Goal: Task Accomplishment & Management: Complete application form

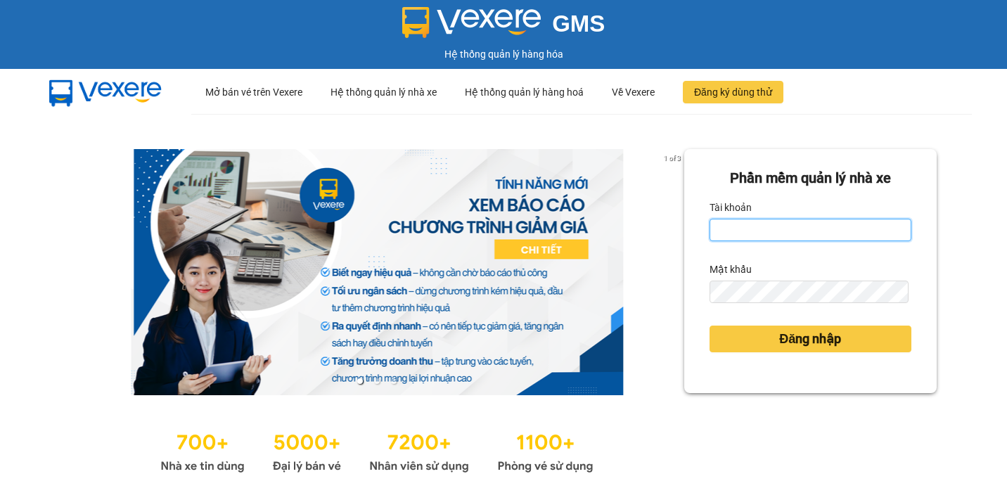
click at [730, 233] on input "Tài khoản" at bounding box center [811, 230] width 202 height 23
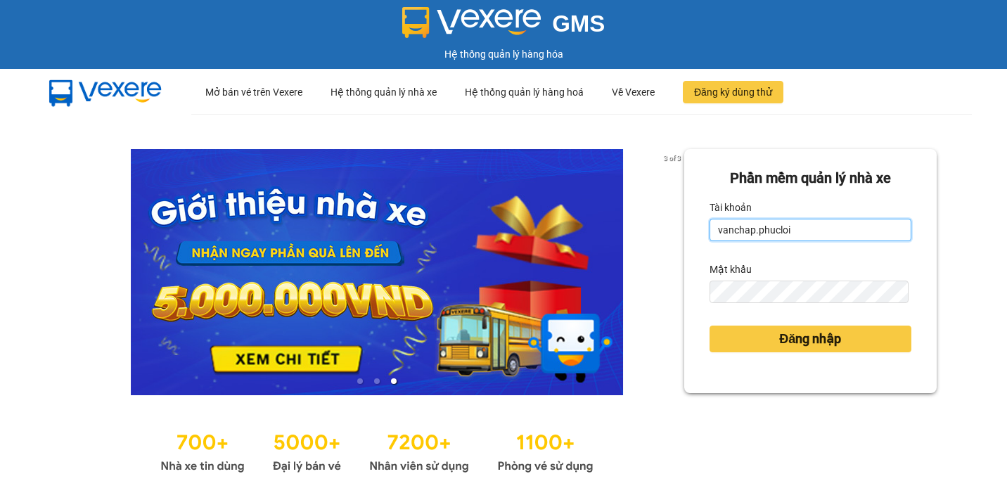
type input "vanchap.phucloi"
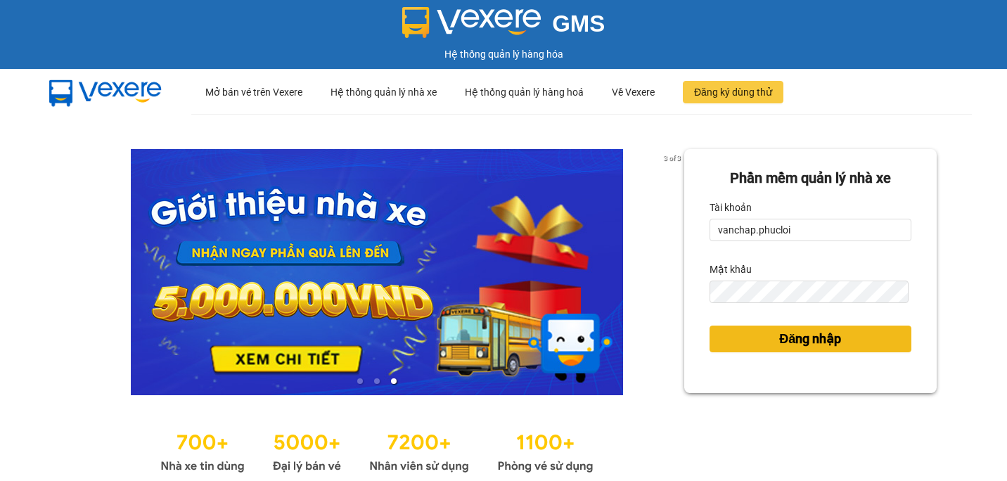
click at [780, 344] on span "Đăng nhập" at bounding box center [810, 339] width 62 height 20
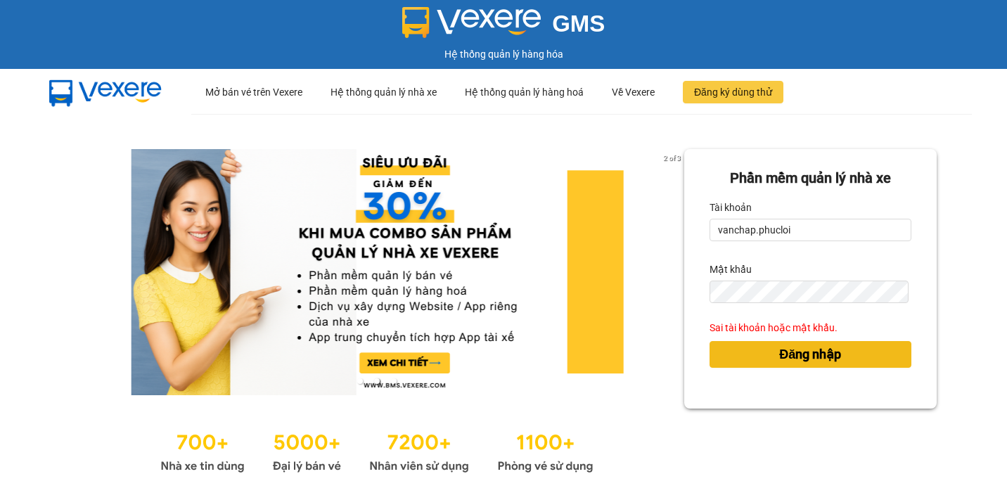
click at [768, 345] on button "Đăng nhập" at bounding box center [811, 354] width 202 height 27
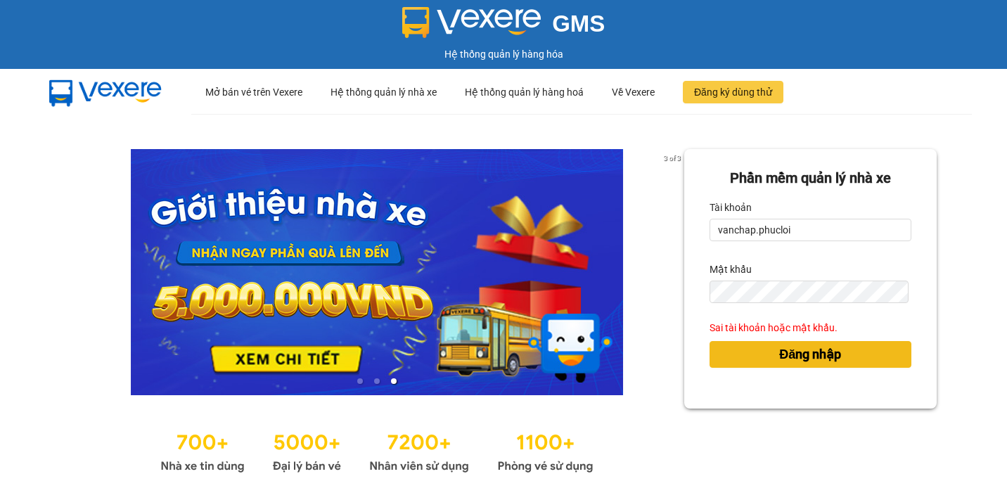
click at [767, 354] on div "Đăng nhập" at bounding box center [811, 354] width 202 height 38
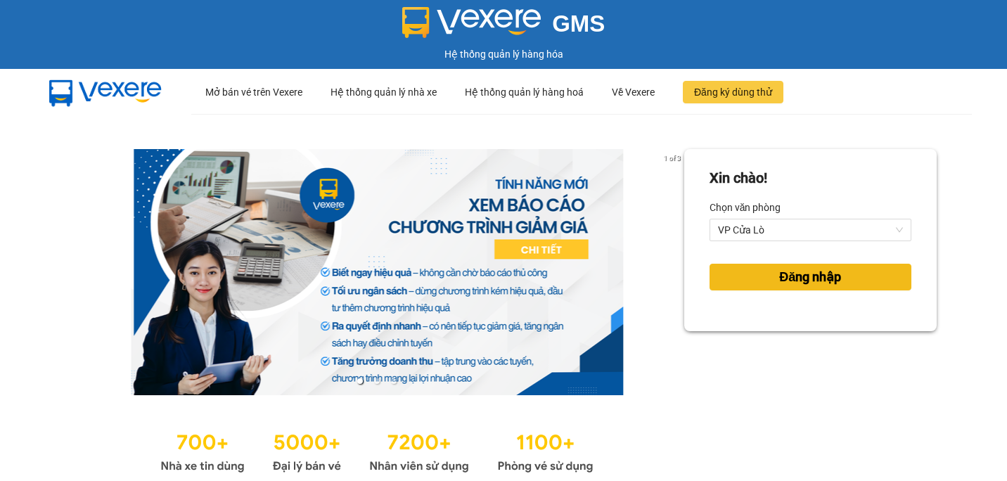
click at [779, 274] on span "Đăng nhập" at bounding box center [810, 277] width 62 height 20
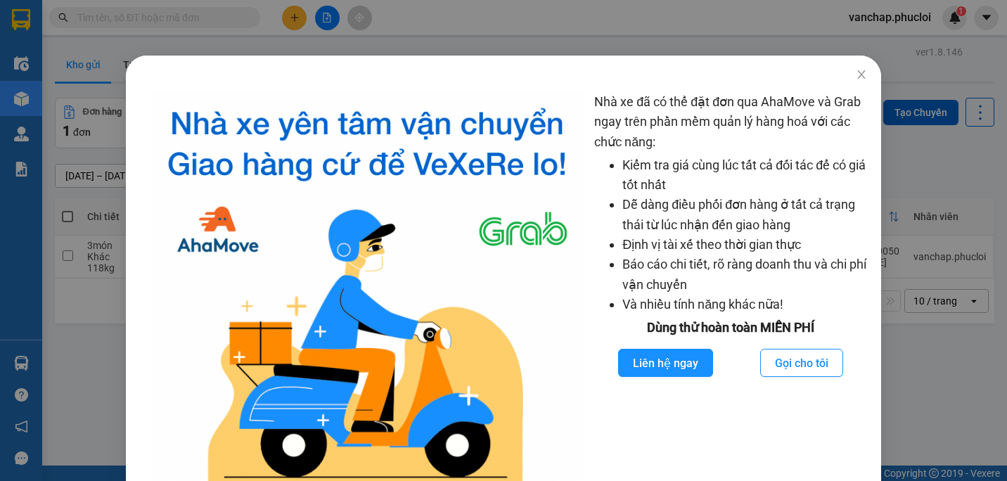
scroll to position [11, 0]
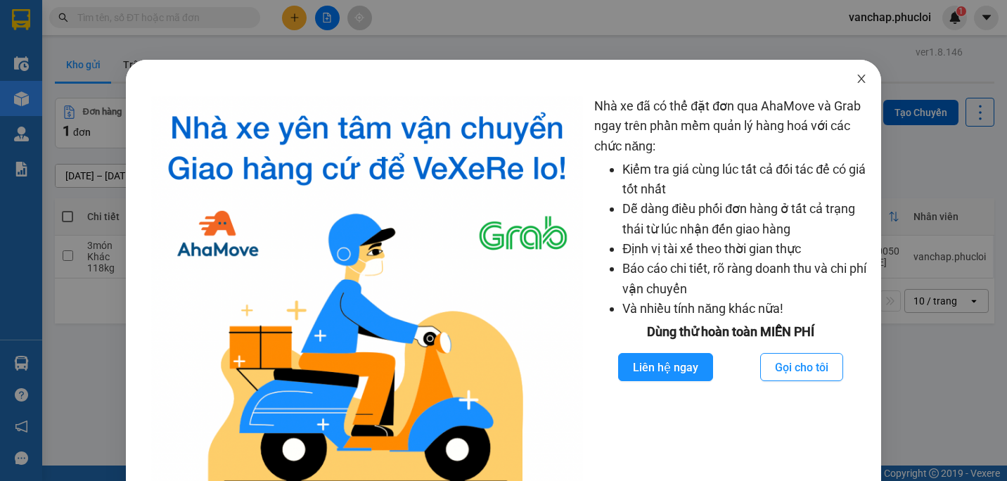
click at [856, 77] on icon "close" at bounding box center [861, 78] width 11 height 11
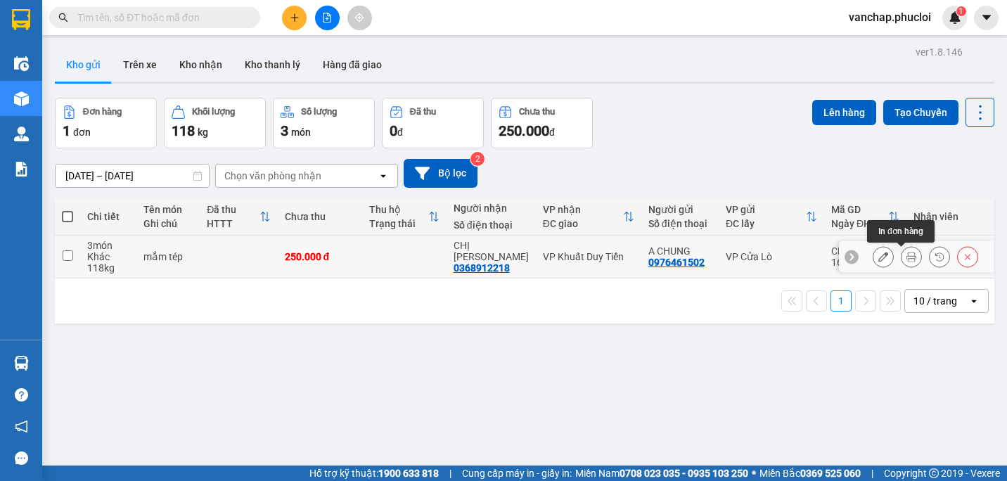
click at [907, 257] on icon at bounding box center [912, 257] width 10 height 10
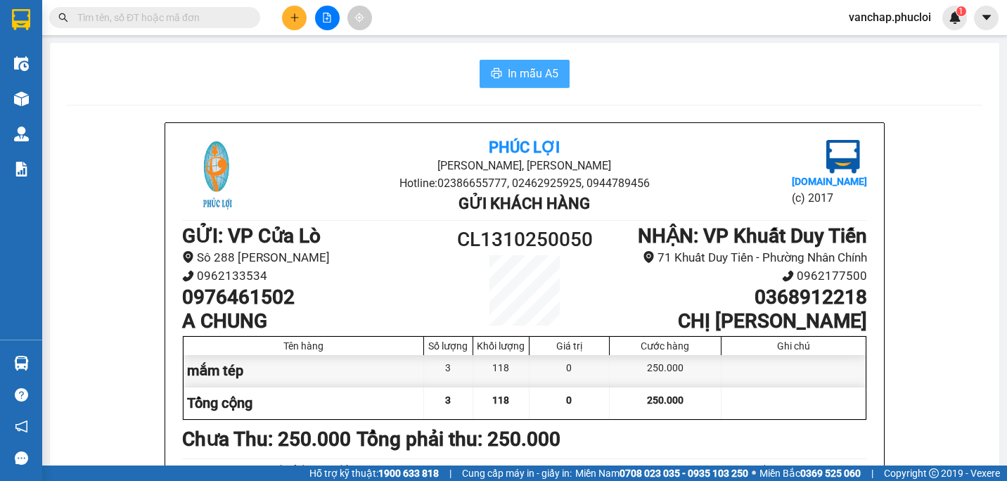
click at [521, 64] on button "In mẫu A5" at bounding box center [525, 74] width 90 height 28
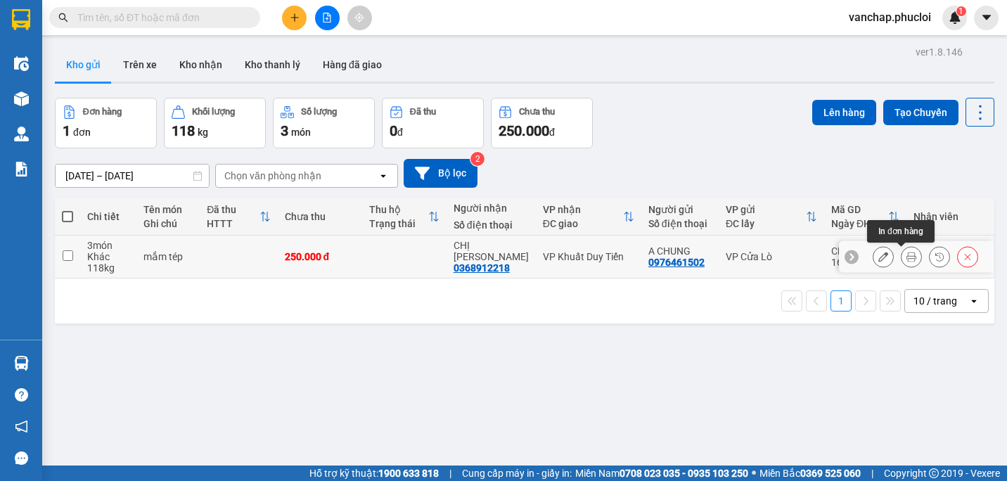
click at [907, 256] on icon at bounding box center [912, 257] width 10 height 10
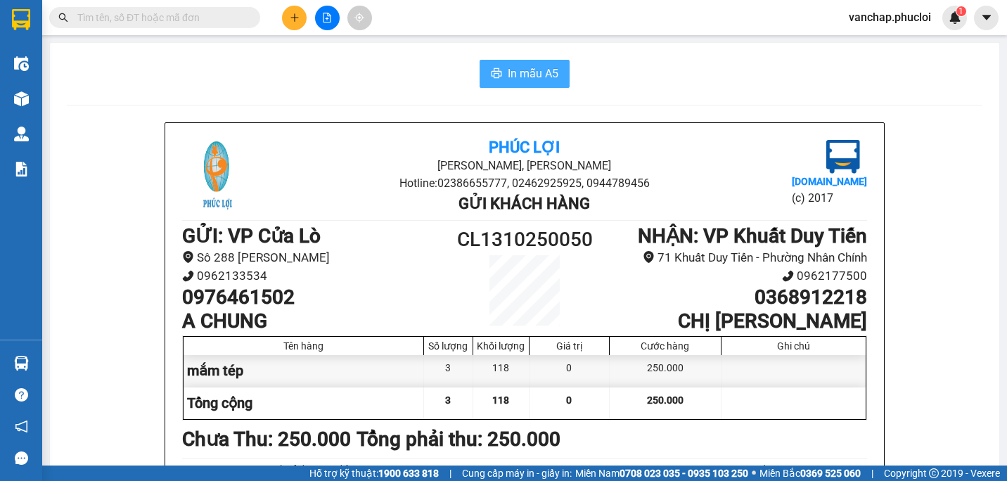
click at [526, 71] on span "In mẫu A5" at bounding box center [533, 74] width 51 height 18
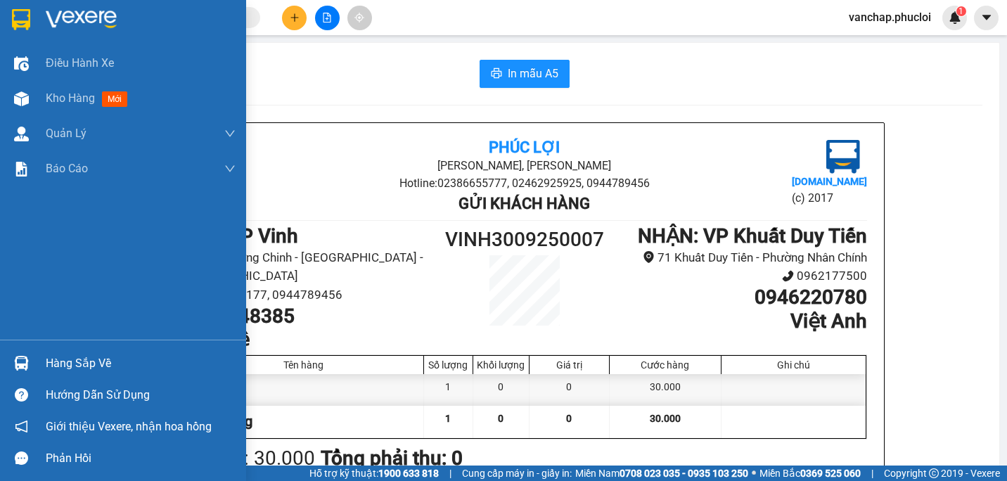
click at [34, 13] on div at bounding box center [123, 23] width 246 height 46
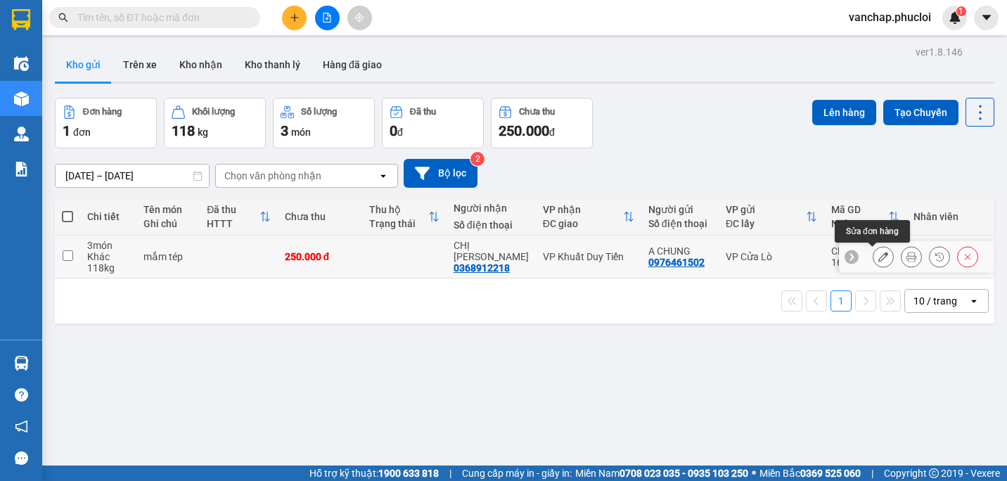
click at [878, 256] on icon at bounding box center [883, 257] width 10 height 10
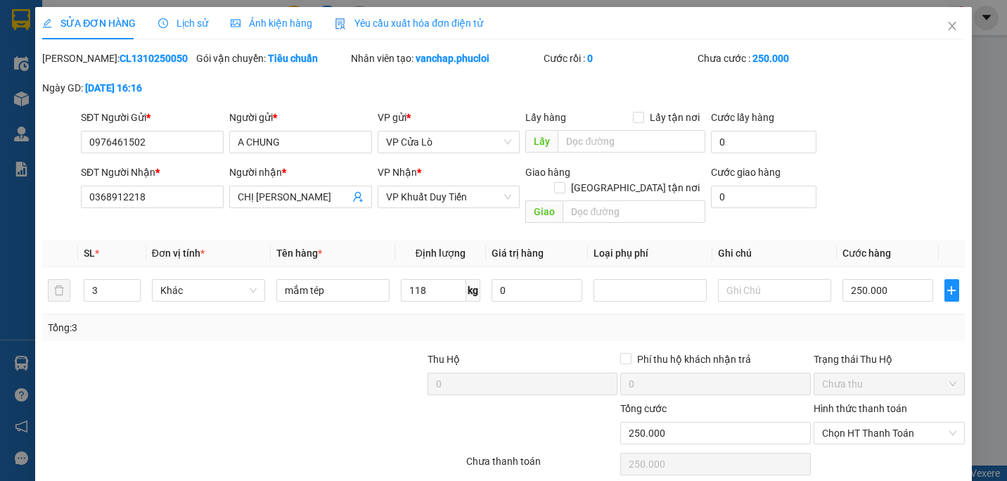
type input "0976461502"
type input "A CHUNG"
type input "0368912218"
type input "CHỊ [PERSON_NAME]"
type input "0"
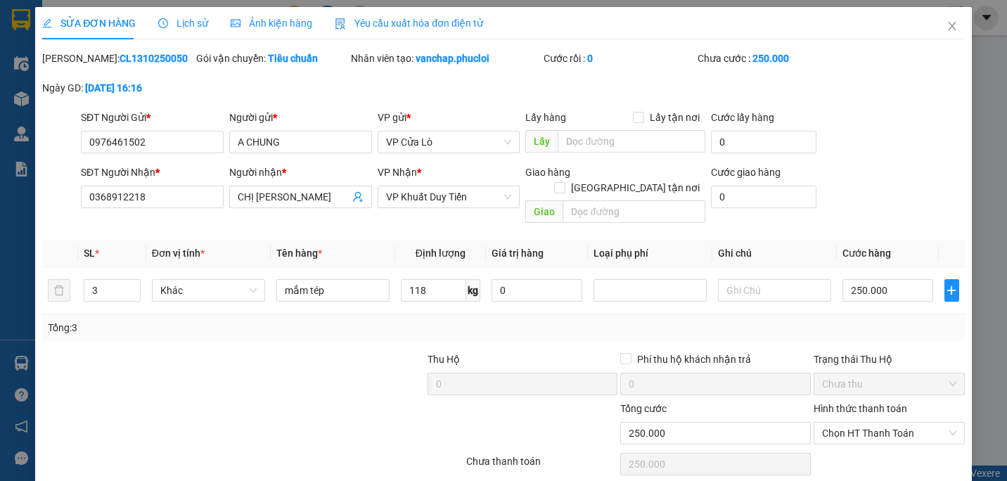
type input "250.000"
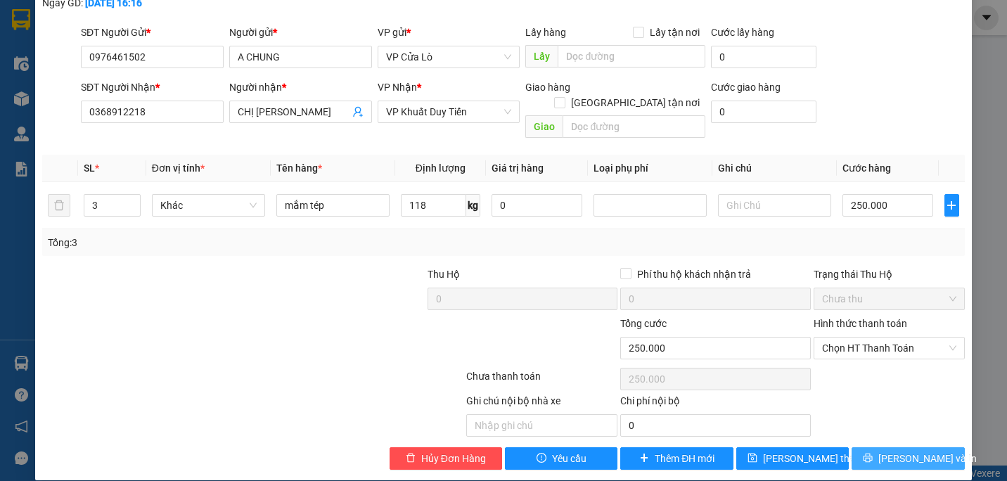
click at [873, 453] on icon "printer" at bounding box center [868, 458] width 10 height 10
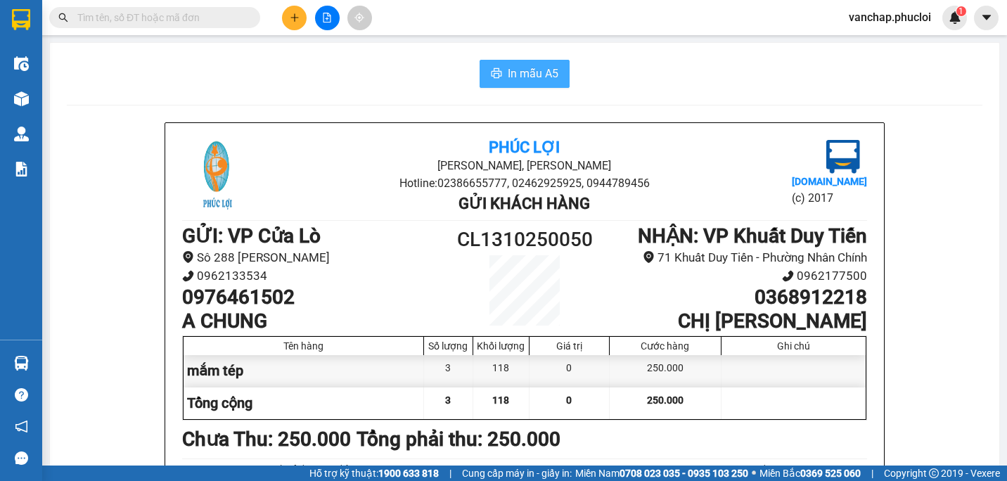
click at [521, 72] on span "In mẫu A5" at bounding box center [533, 74] width 51 height 18
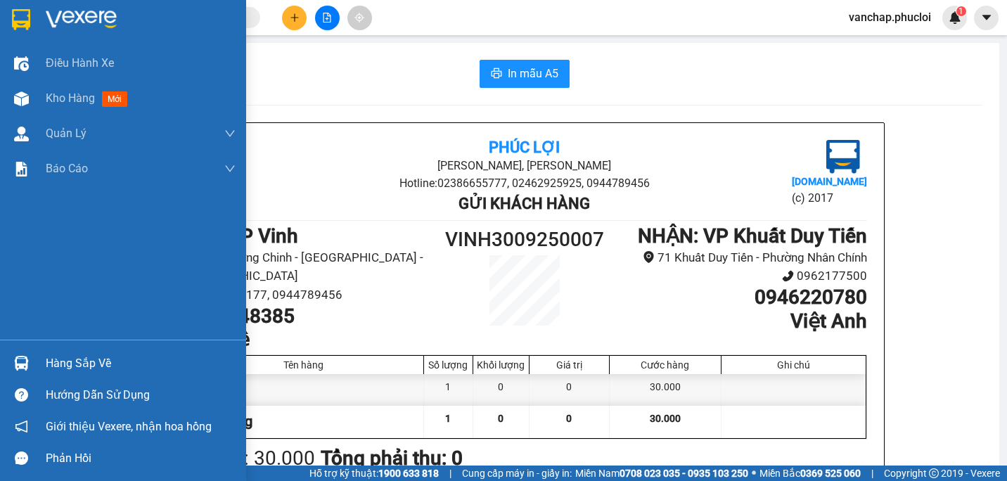
click at [15, 8] on div at bounding box center [21, 19] width 25 height 25
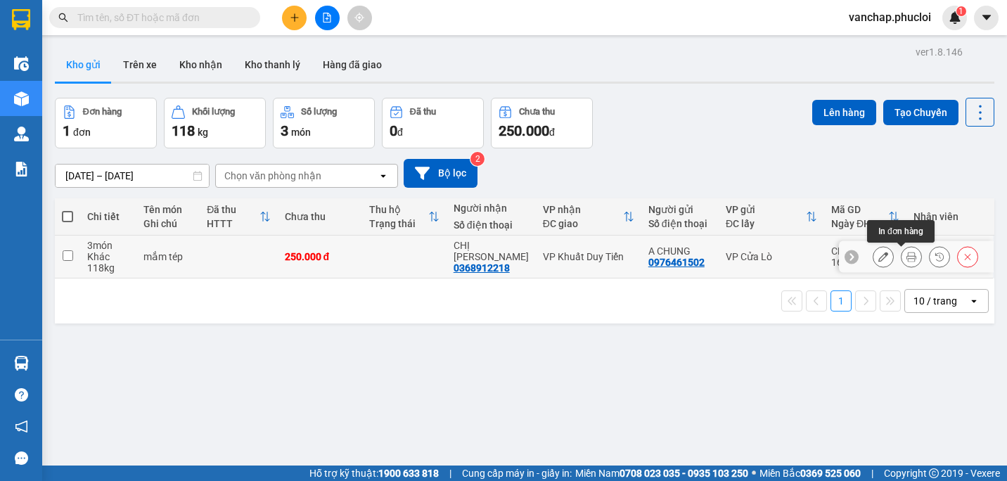
click at [902, 252] on button at bounding box center [912, 257] width 20 height 25
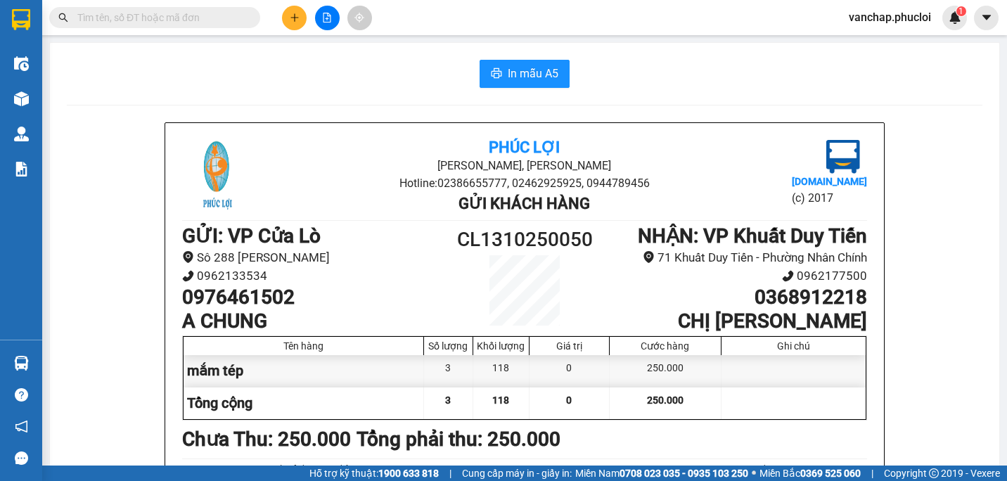
drag, startPoint x: 717, startPoint y: 354, endPoint x: 705, endPoint y: 246, distance: 108.3
click at [705, 247] on div "Phúc Lợi Đường [PERSON_NAME], Phường Nghi Hương Hotline: 02386655777, 024629259…" at bounding box center [524, 378] width 719 height 510
click at [518, 72] on span "In mẫu A5" at bounding box center [533, 74] width 51 height 18
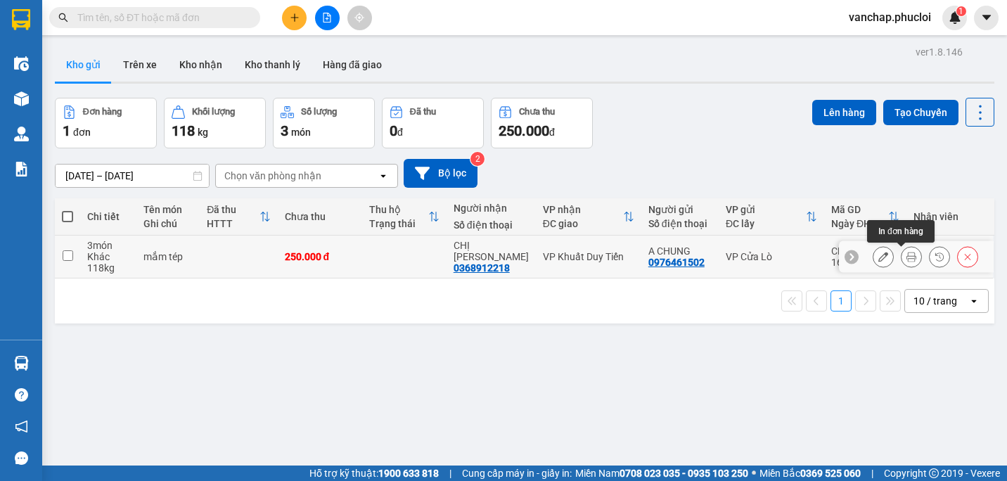
click at [907, 262] on icon at bounding box center [912, 257] width 10 height 10
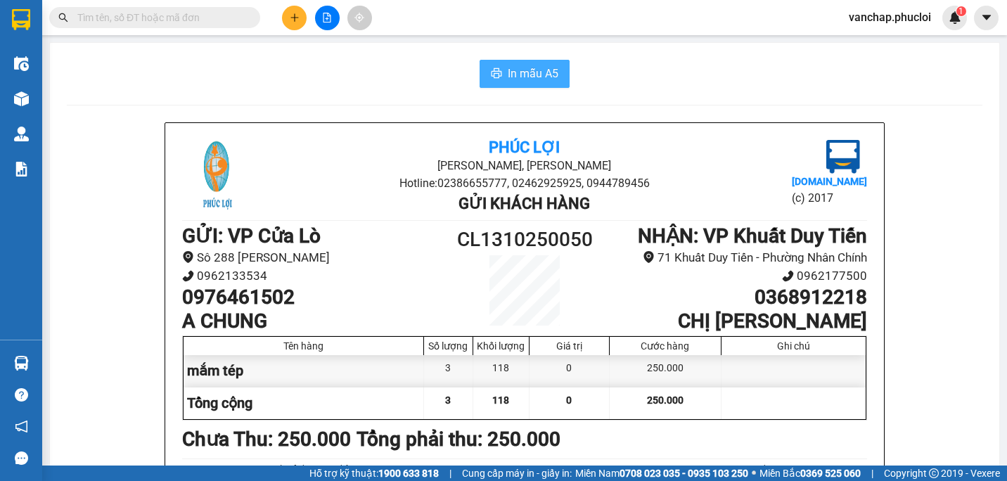
click at [498, 74] on button "In mẫu A5" at bounding box center [525, 74] width 90 height 28
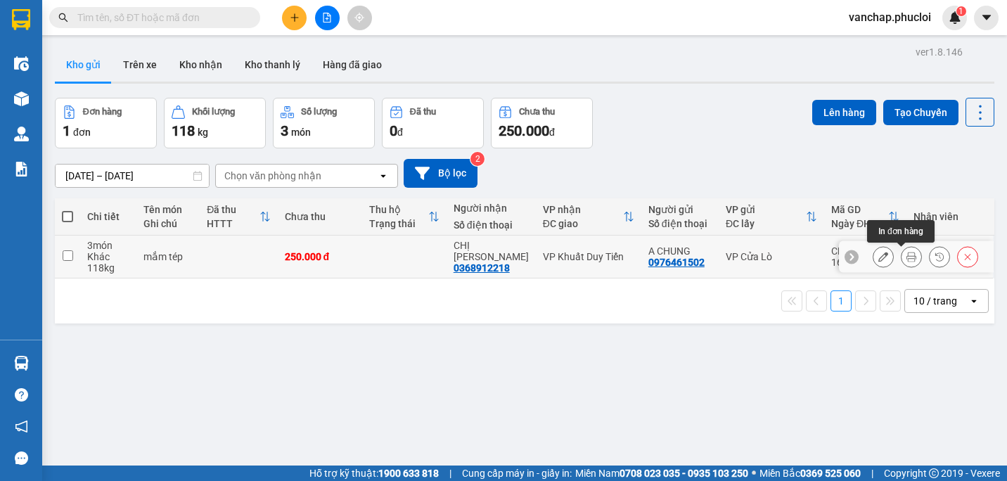
click at [907, 255] on icon at bounding box center [912, 257] width 10 height 10
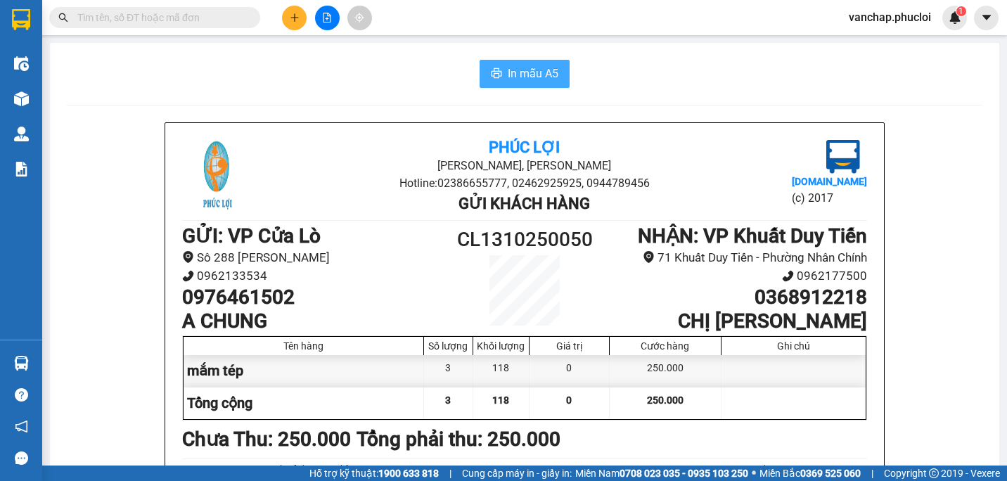
click at [502, 77] on button "In mẫu A5" at bounding box center [525, 74] width 90 height 28
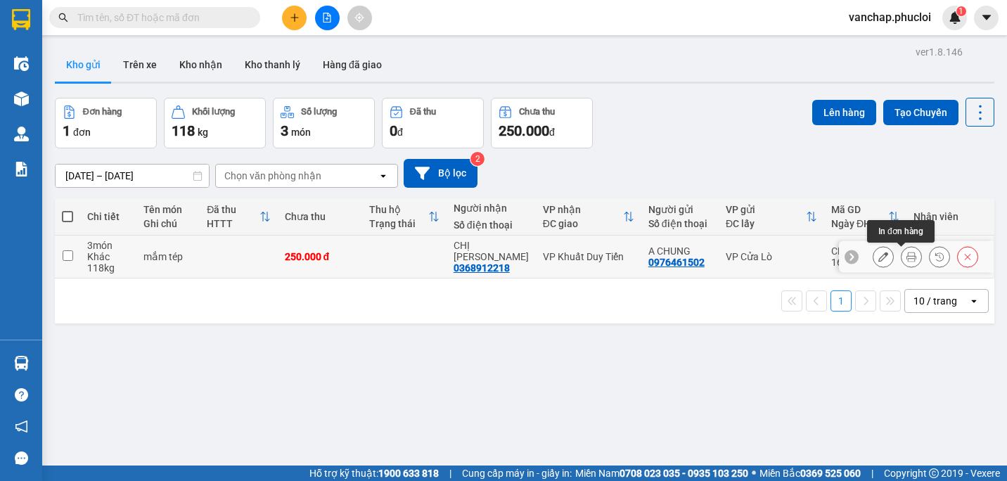
click at [907, 261] on icon at bounding box center [912, 257] width 10 height 10
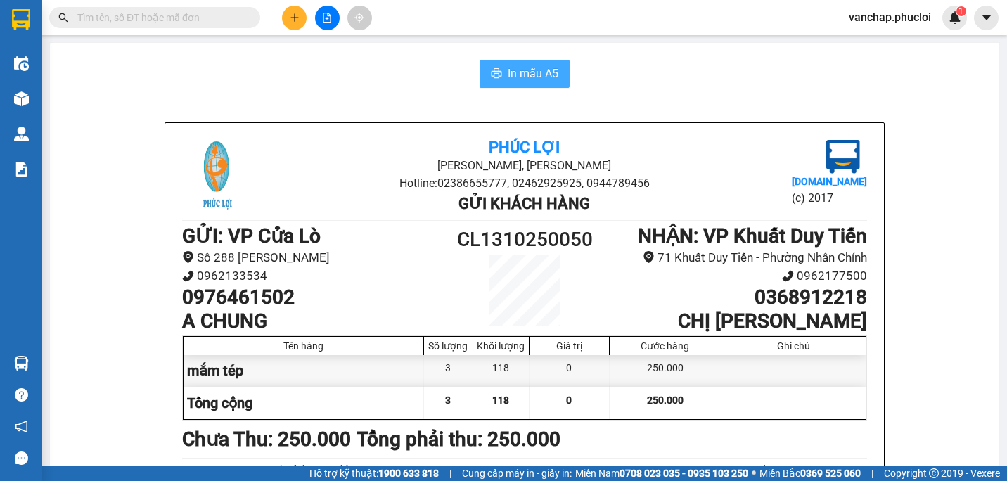
click at [498, 72] on button "In mẫu A5" at bounding box center [525, 74] width 90 height 28
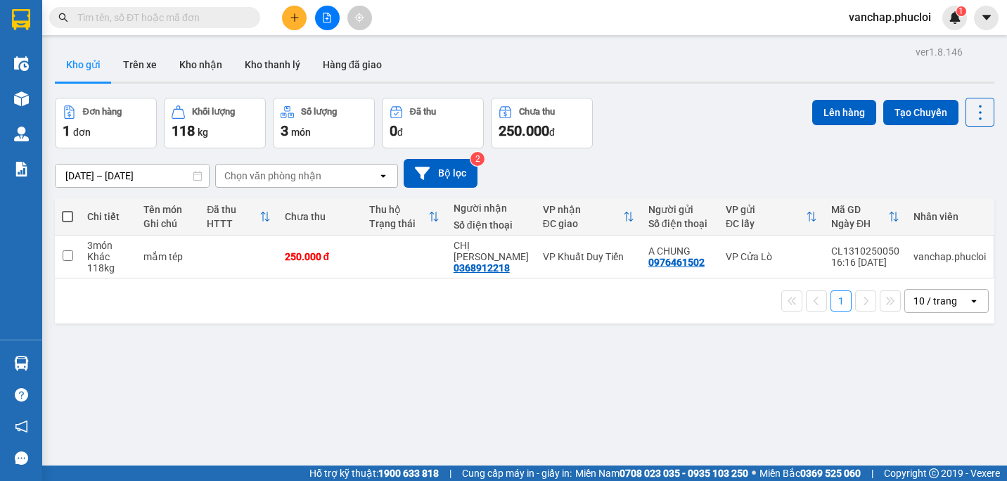
click at [295, 14] on icon "plus" at bounding box center [294, 17] width 1 height 8
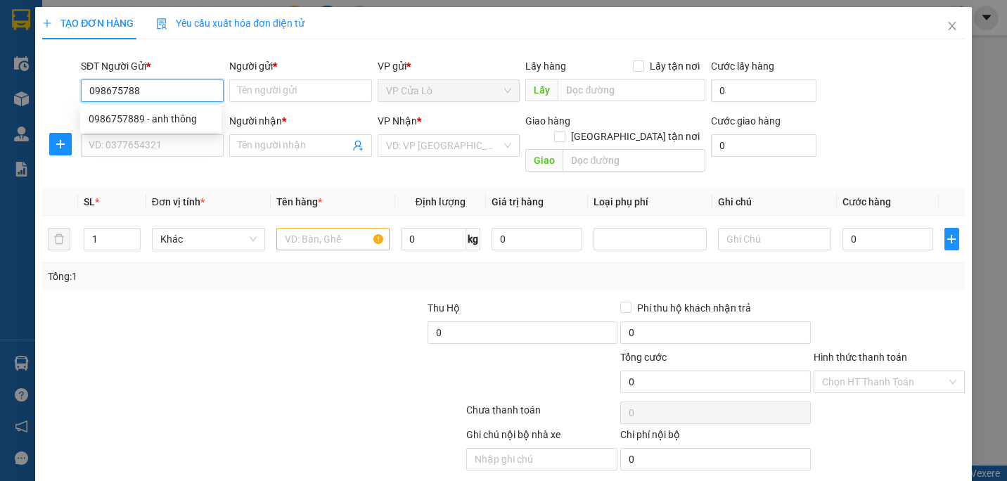
type input "0986757889"
click at [165, 120] on div "0986757889 - anh thông" at bounding box center [151, 118] width 124 height 15
type input "anh thông"
type input "0986757889"
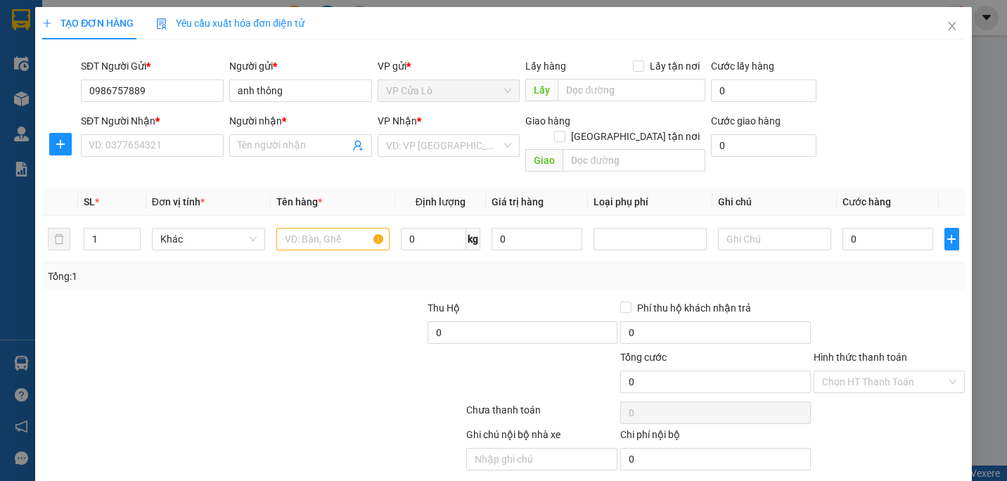
click at [162, 157] on div "SĐT Người Nhận * VD: 0377654321" at bounding box center [152, 137] width 143 height 49
click at [160, 145] on input "SĐT Người Nhận *" at bounding box center [152, 145] width 143 height 23
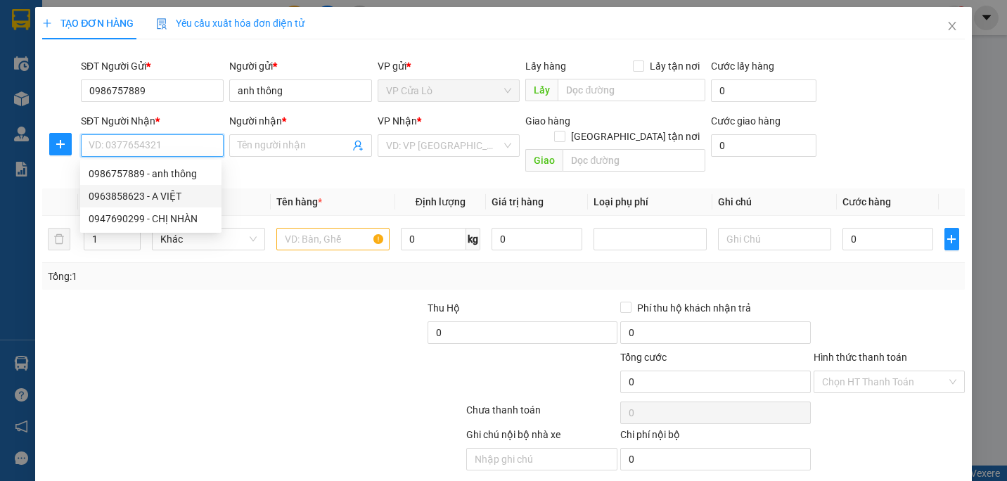
click at [167, 196] on div "0963858623 - A VIỆT" at bounding box center [151, 195] width 124 height 15
type input "0963858623"
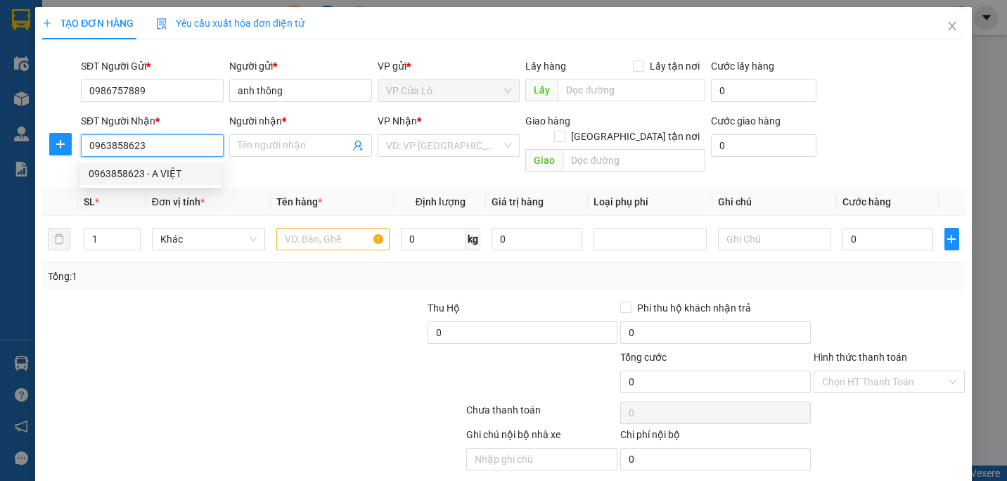
type input "A VIỆT"
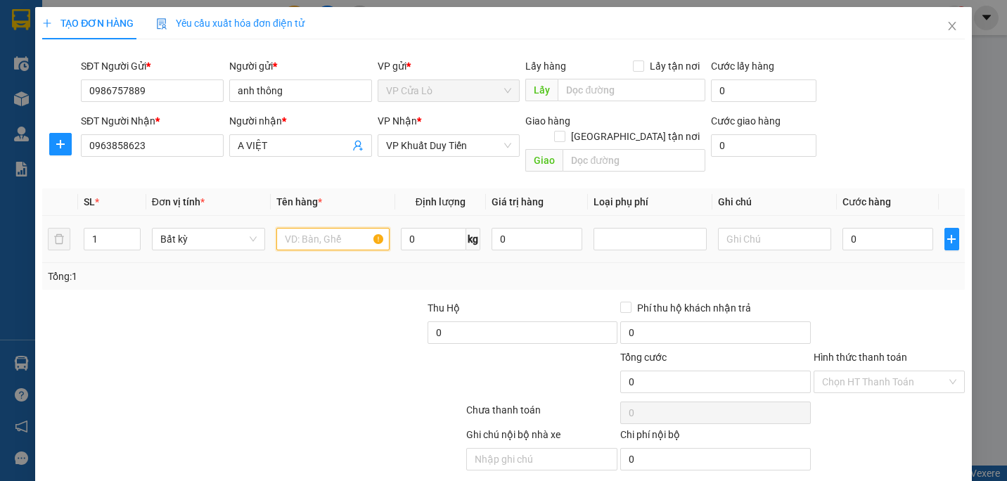
click at [293, 228] on input "text" at bounding box center [332, 239] width 113 height 23
type input "tp chức năng"
click at [419, 228] on input "0" at bounding box center [433, 239] width 65 height 23
click at [366, 282] on div "Transit Pickup Surcharge Ids Transit Deliver Surcharge Ids Transit Deliver Surc…" at bounding box center [503, 277] width 923 height 453
type input "5"
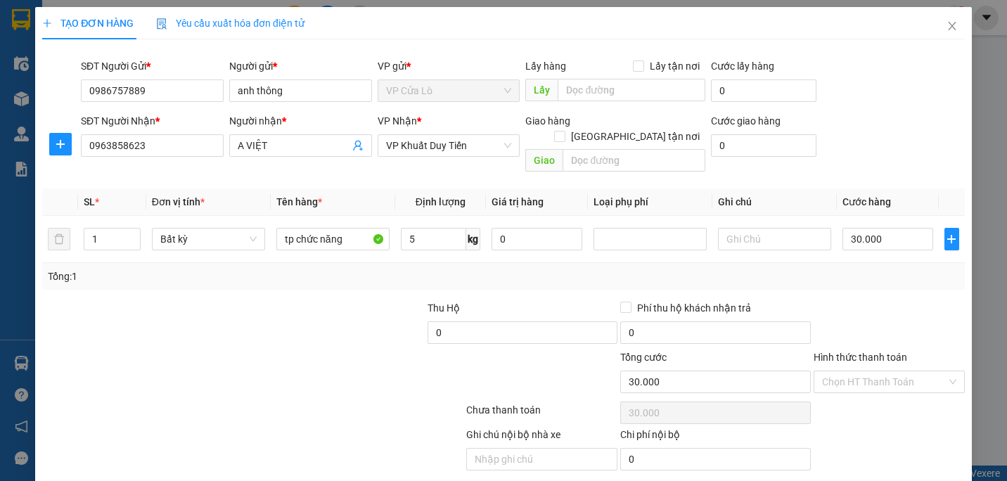
type input "30.000"
click at [893, 371] on input "Hình thức thanh toán" at bounding box center [884, 381] width 124 height 21
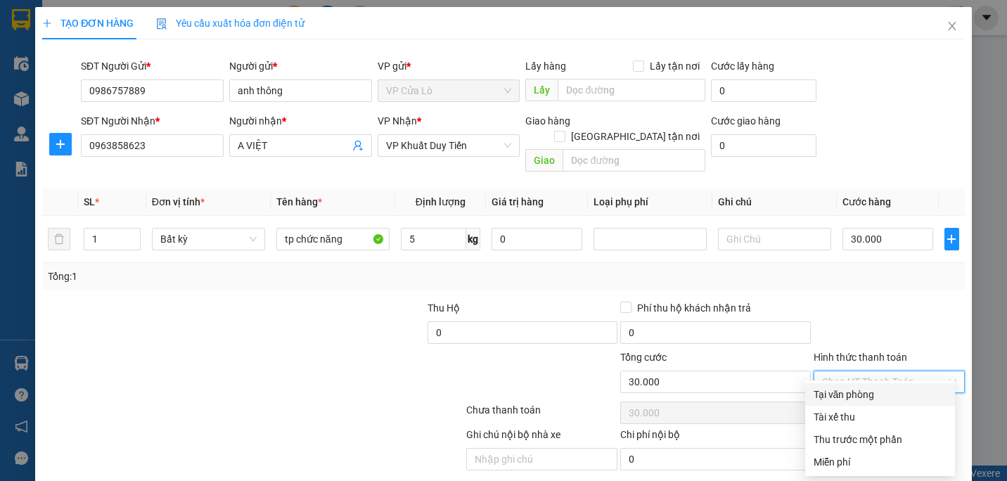
click at [871, 392] on div "Tại văn phòng" at bounding box center [880, 394] width 133 height 15
type input "0"
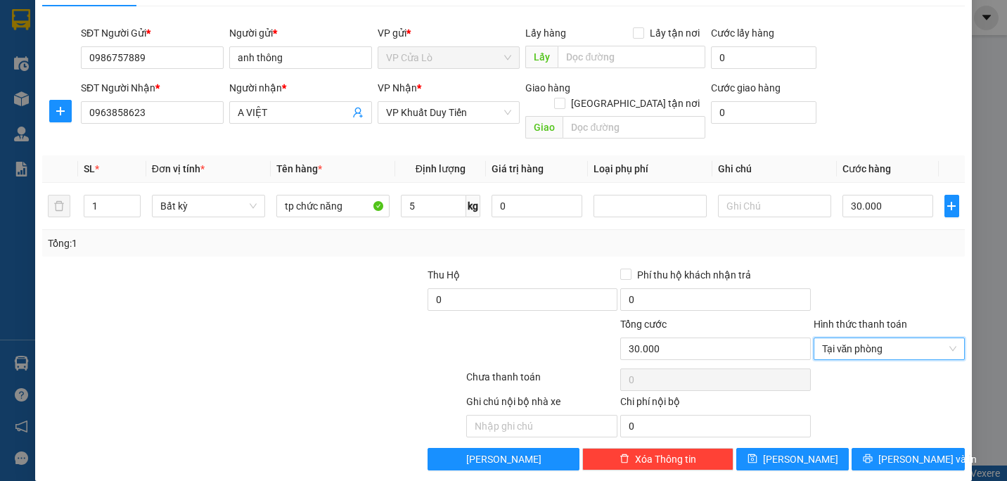
scroll to position [34, 0]
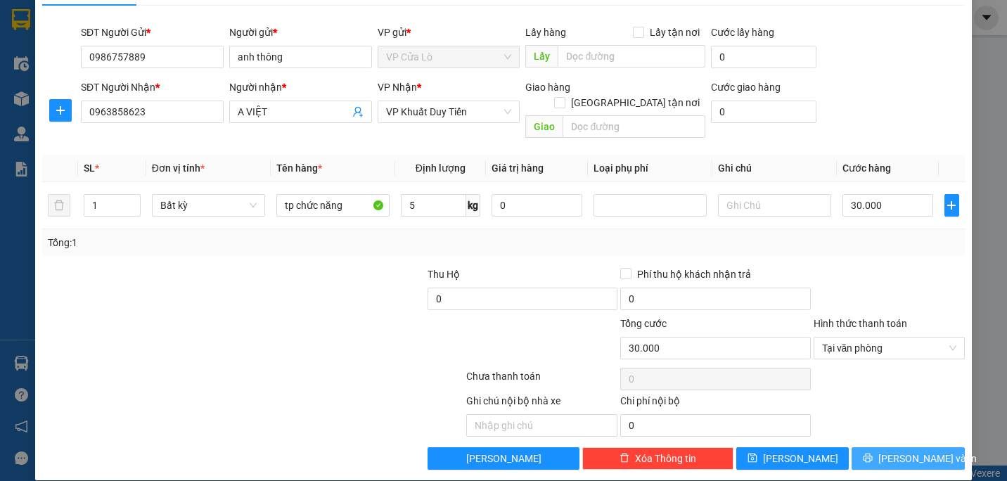
click at [912, 451] on span "[PERSON_NAME] và In" at bounding box center [927, 458] width 98 height 15
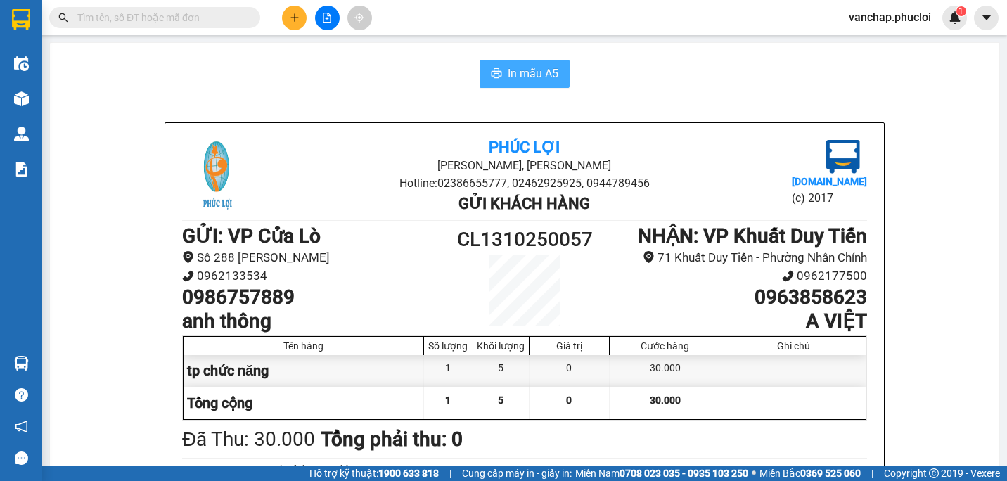
click at [535, 71] on span "In mẫu A5" at bounding box center [533, 74] width 51 height 18
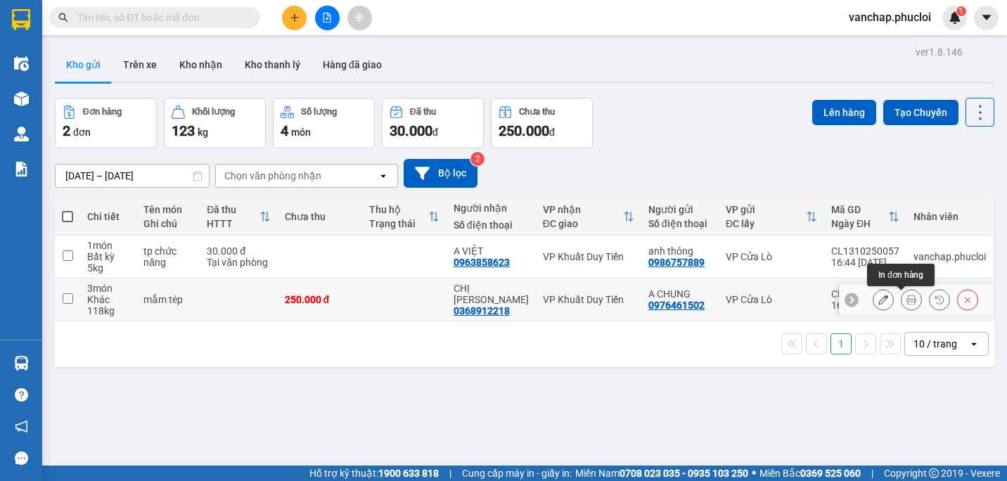
click at [902, 302] on button at bounding box center [912, 300] width 20 height 25
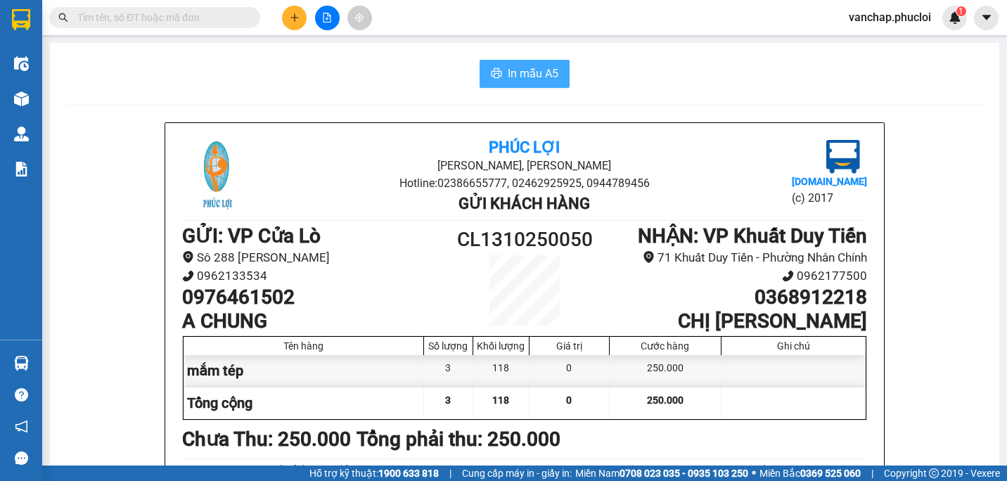
click at [513, 79] on span "In mẫu A5" at bounding box center [533, 74] width 51 height 18
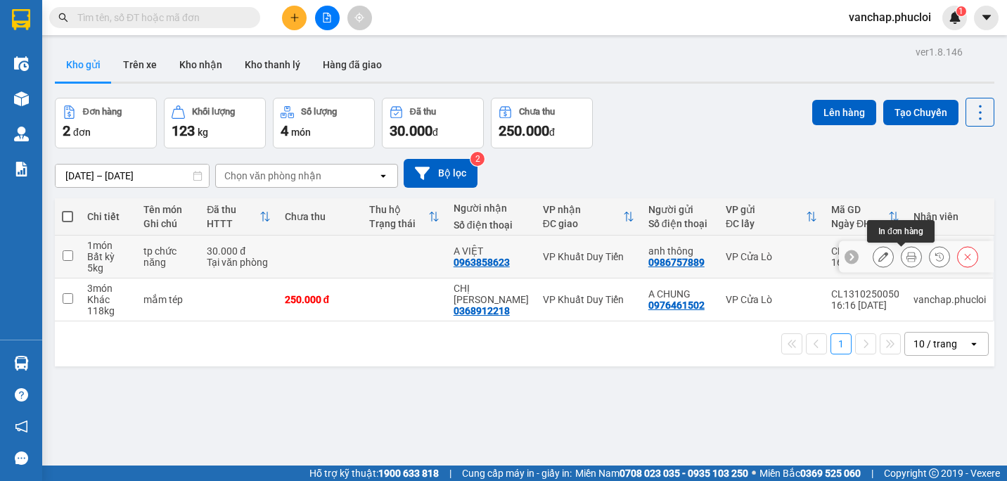
click at [907, 256] on icon at bounding box center [912, 257] width 10 height 10
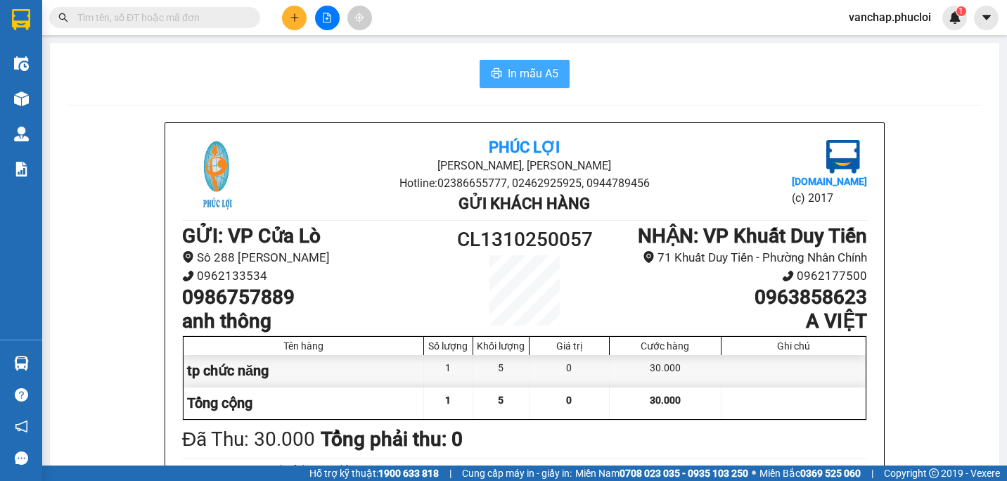
click at [537, 68] on span "In mẫu A5" at bounding box center [533, 74] width 51 height 18
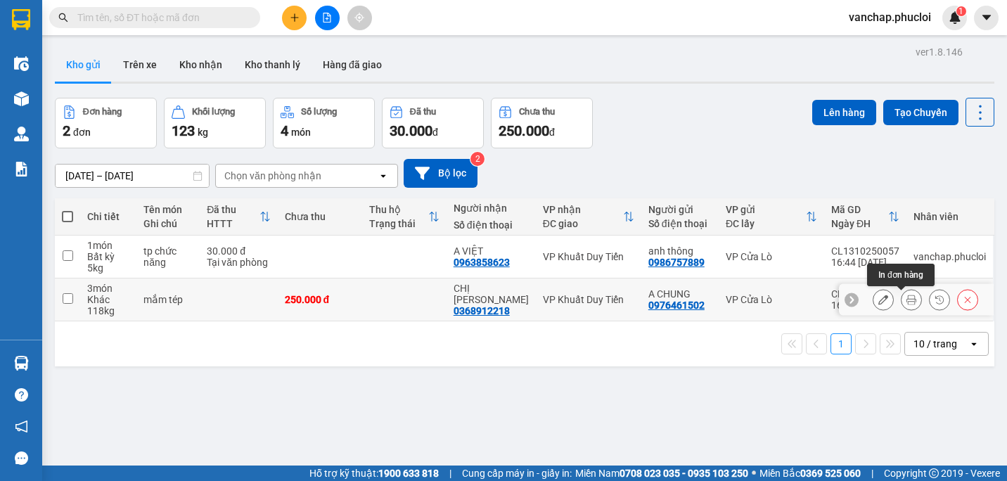
click at [907, 300] on icon at bounding box center [912, 300] width 10 height 10
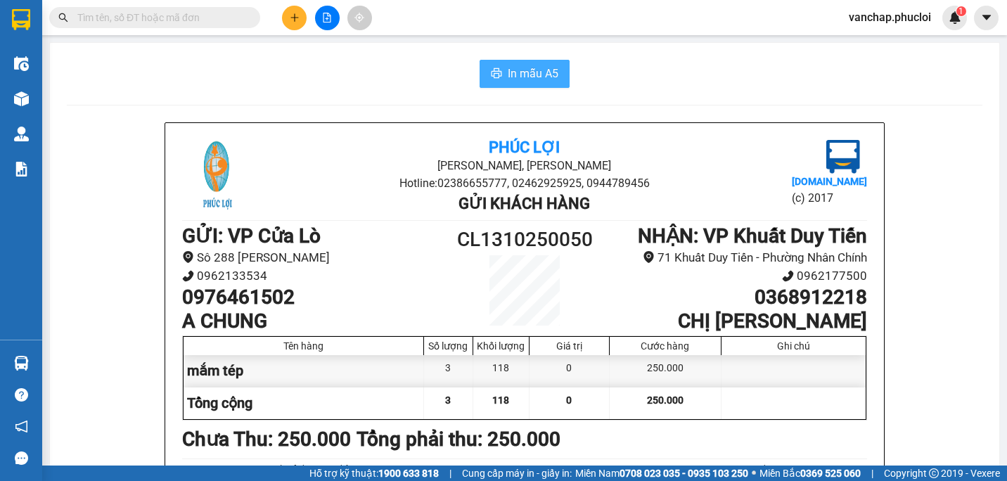
click at [540, 63] on button "In mẫu A5" at bounding box center [525, 74] width 90 height 28
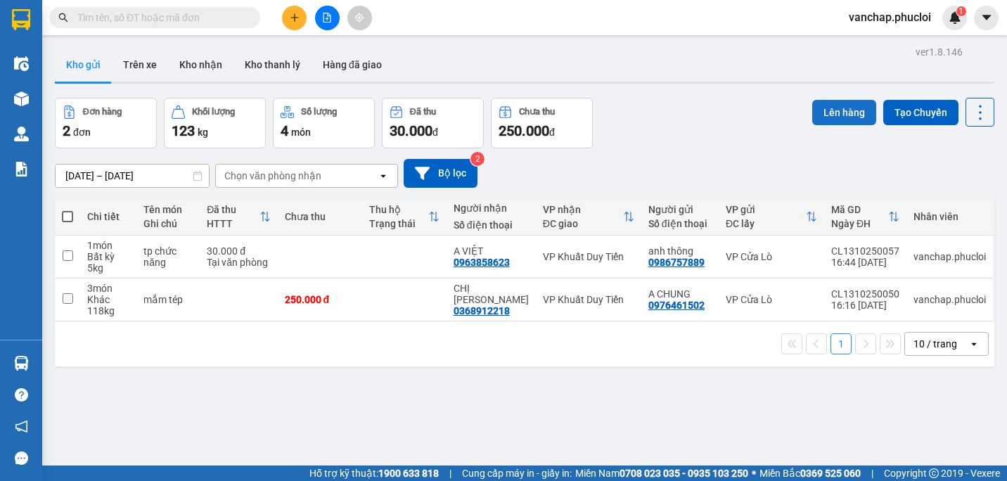
click at [846, 110] on button "Lên hàng" at bounding box center [844, 112] width 64 height 25
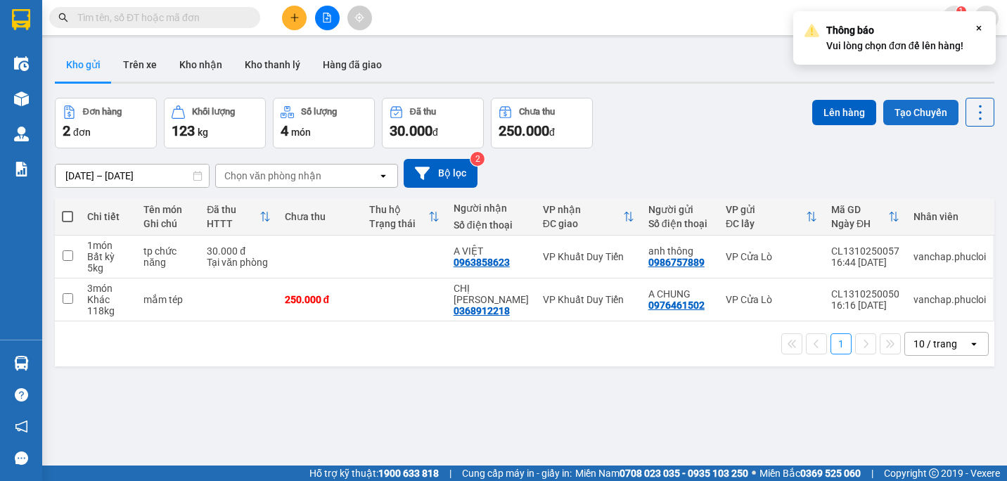
click at [907, 113] on button "Tạo Chuyến" at bounding box center [920, 112] width 75 height 25
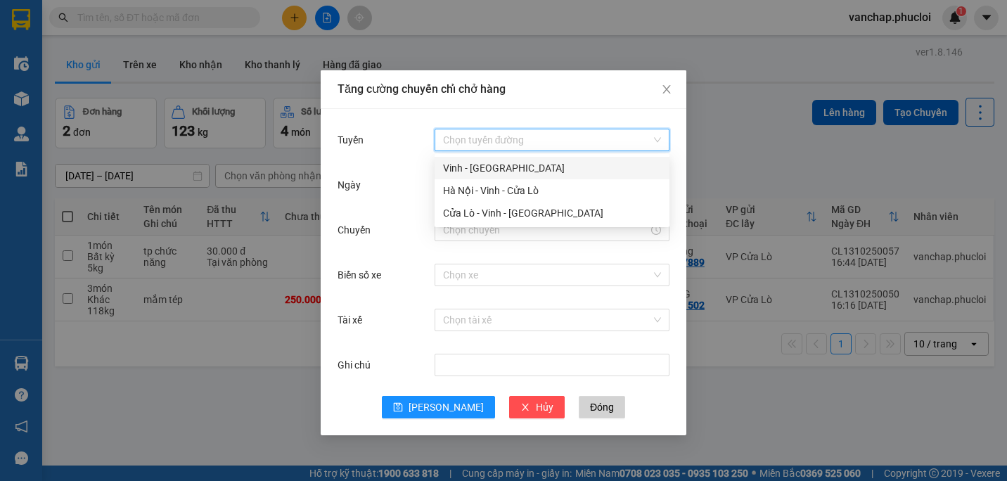
click at [523, 137] on input "Tuyến" at bounding box center [547, 139] width 208 height 21
click at [491, 214] on div "Cửa Lò - Vinh - [GEOGRAPHIC_DATA]" at bounding box center [552, 212] width 218 height 15
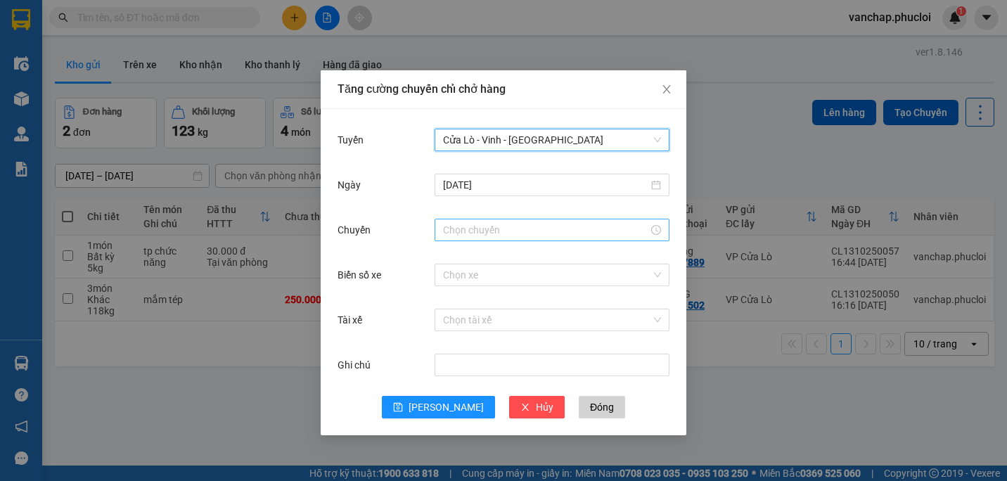
click at [517, 228] on input "Chuyến" at bounding box center [545, 229] width 205 height 15
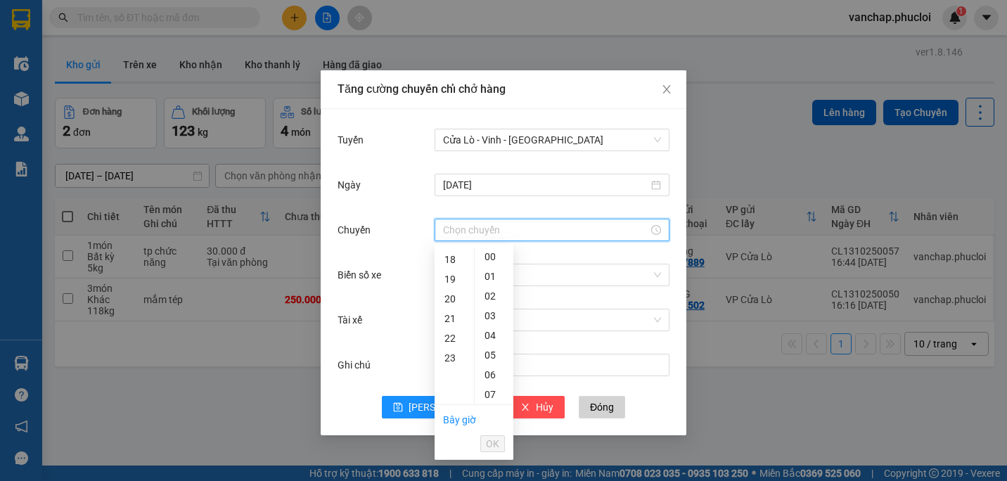
click at [455, 340] on div "22" at bounding box center [454, 338] width 39 height 20
type input "22:00"
click at [487, 440] on span "OK" at bounding box center [492, 443] width 13 height 15
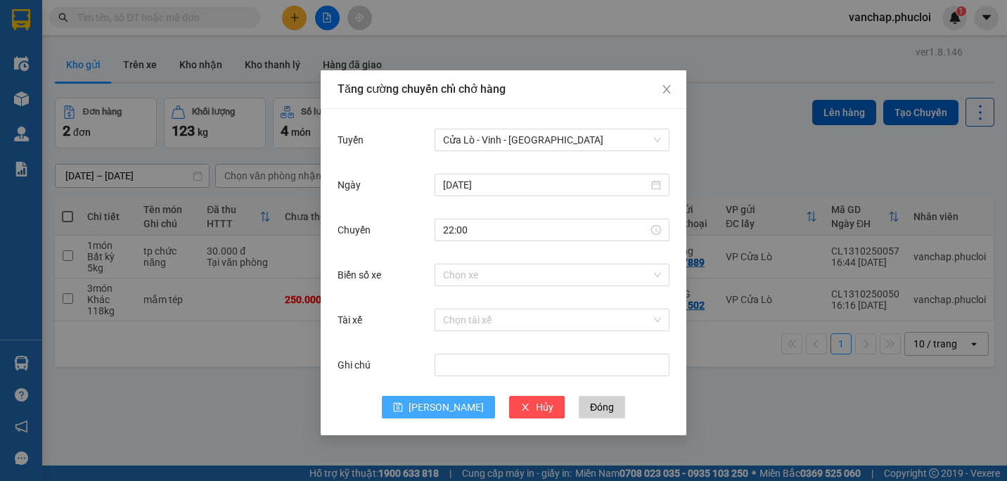
click at [451, 403] on span "[PERSON_NAME]" at bounding box center [446, 406] width 75 height 15
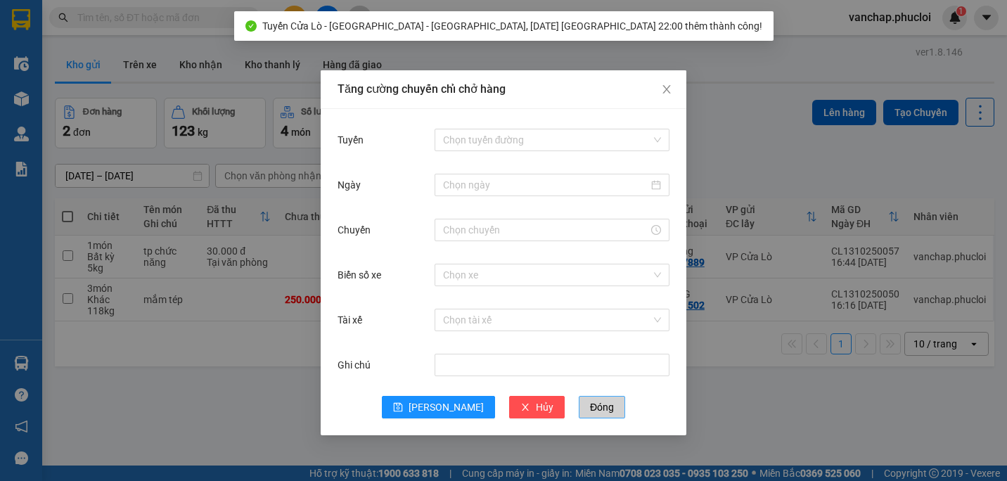
click at [590, 408] on span "Đóng" at bounding box center [602, 406] width 24 height 15
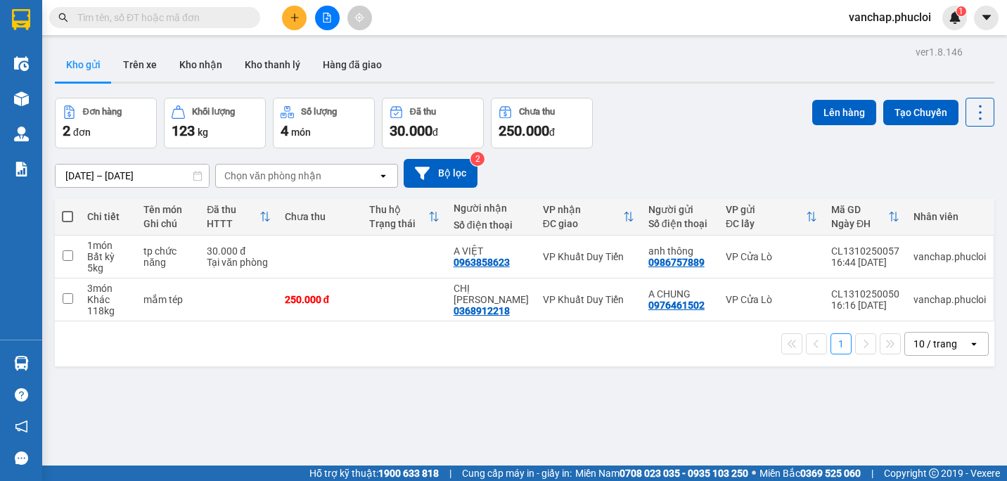
click at [388, 172] on icon "open" at bounding box center [383, 175] width 11 height 11
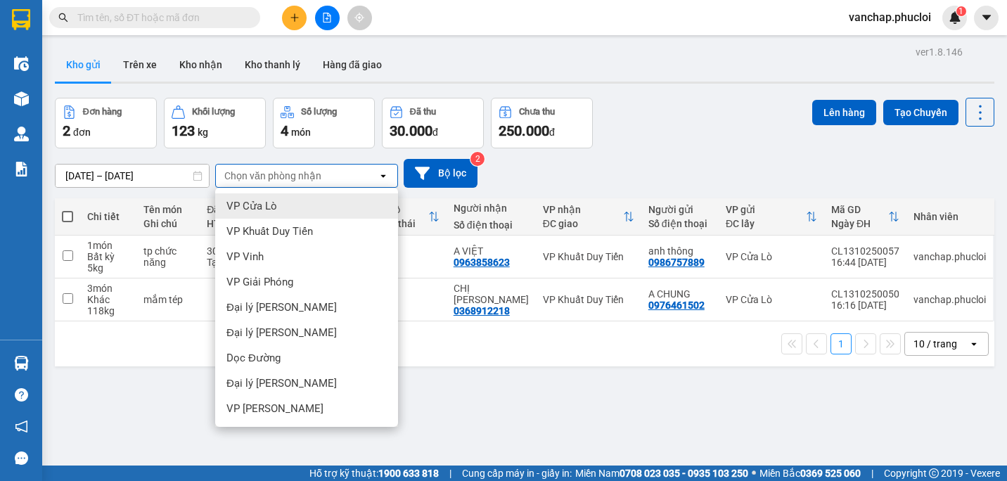
click at [457, 405] on div "ver 1.8.146 Kho gửi Trên xe Kho nhận Kho thanh [PERSON_NAME] đã giao Đơn hàng 2…" at bounding box center [524, 282] width 951 height 481
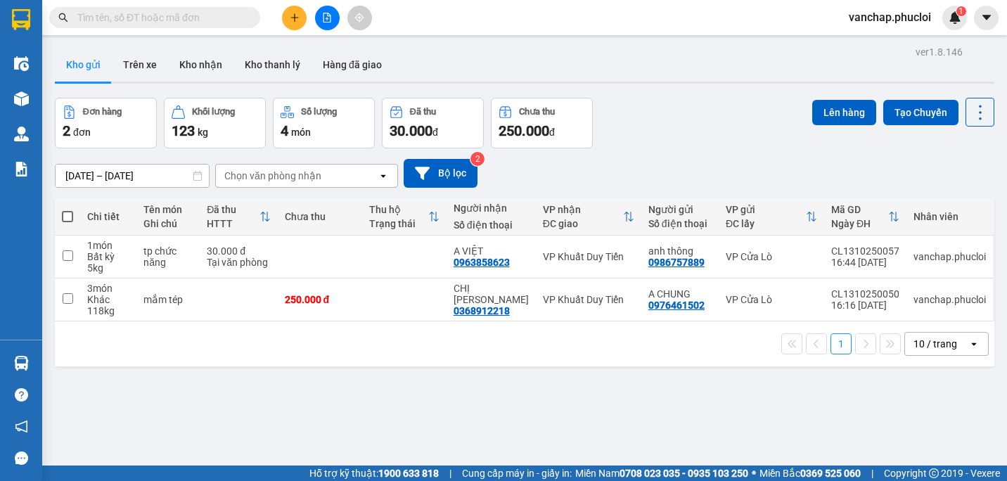
click at [715, 418] on div "ver 1.8.146 Kho gửi Trên xe Kho nhận Kho thanh [PERSON_NAME] đã giao Đơn hàng 2…" at bounding box center [524, 282] width 951 height 481
drag, startPoint x: 488, startPoint y: 425, endPoint x: 459, endPoint y: 425, distance: 28.8
click at [459, 425] on div "ver 1.8.146 Kho gửi Trên xe Kho nhận Kho thanh [PERSON_NAME] đã giao Đơn hàng 2…" at bounding box center [524, 282] width 951 height 481
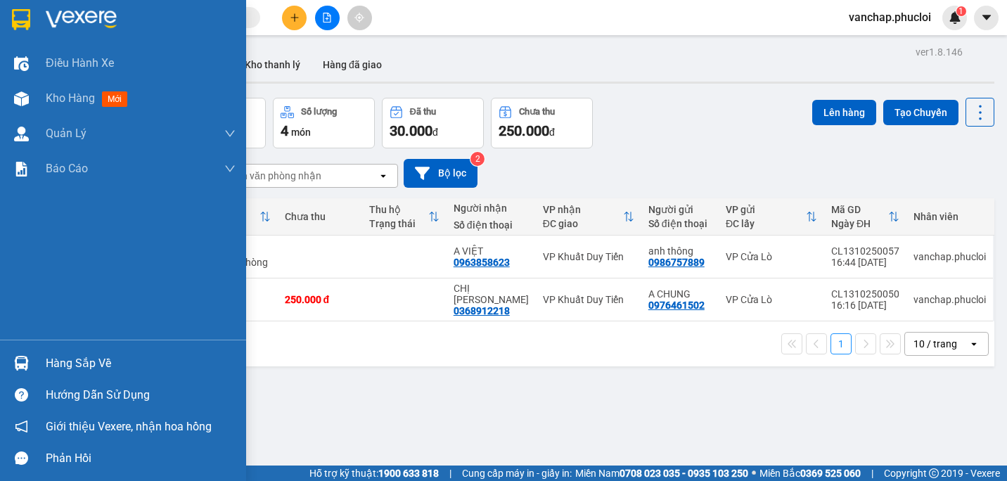
click at [82, 10] on img at bounding box center [81, 19] width 71 height 21
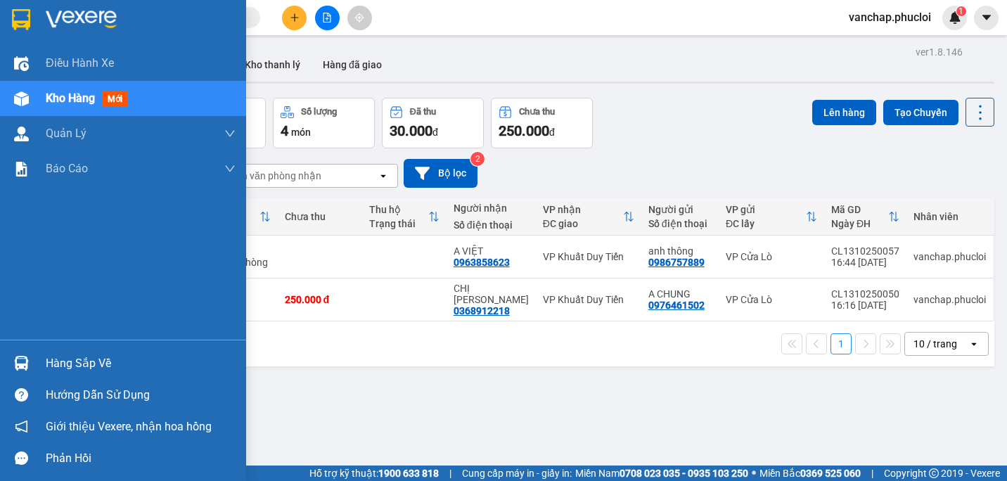
click at [77, 361] on div "Hàng sắp về" at bounding box center [141, 363] width 190 height 21
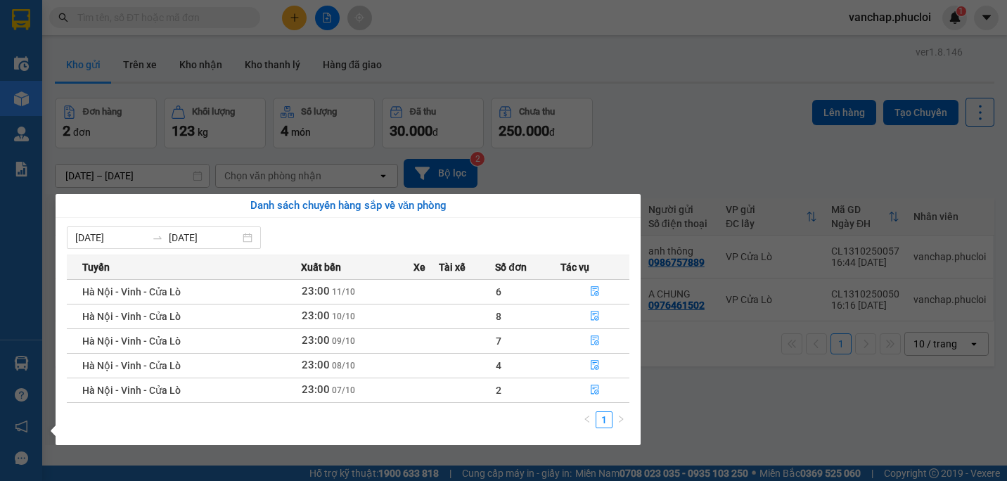
click at [693, 406] on section "Kết quả tìm kiếm ( 0 ) Bộ lọc No Data vanchap.phucloi 1 Điều hành xe Kho hàng m…" at bounding box center [503, 240] width 1007 height 481
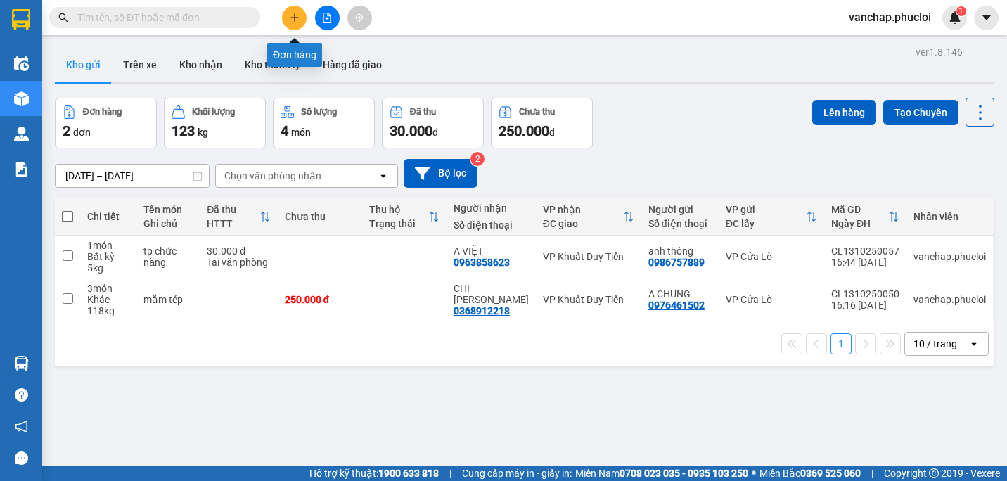
click at [283, 15] on button at bounding box center [294, 18] width 25 height 25
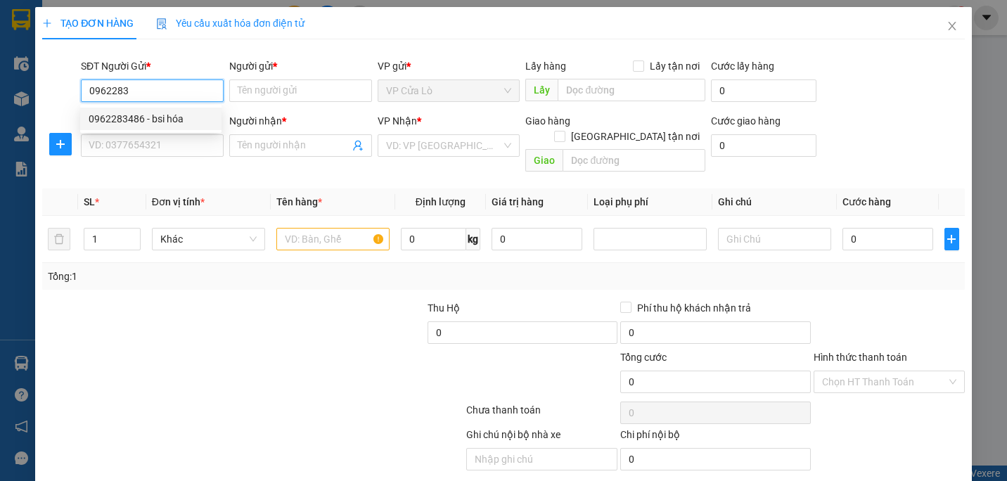
click at [181, 115] on div "0962283486 - bsi hóa" at bounding box center [151, 118] width 124 height 15
type input "0962283486"
type input "bsi hóa"
type input "0962283486"
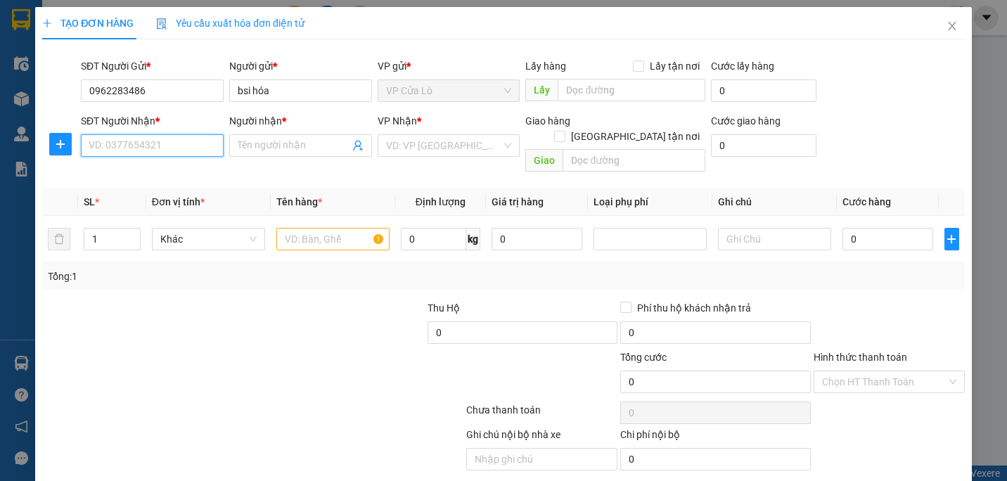
click at [176, 143] on input "SĐT Người Nhận *" at bounding box center [152, 145] width 143 height 23
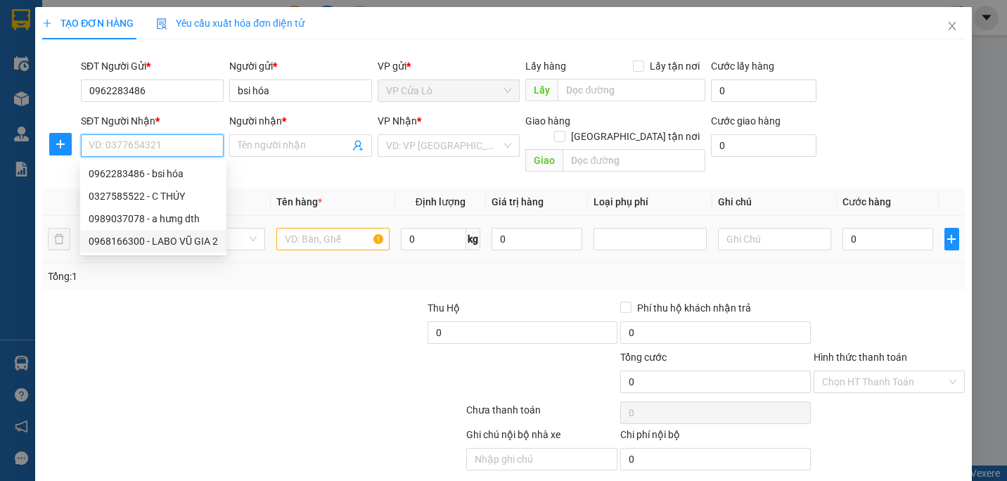
click at [170, 245] on div "0968166300 - LABO VŨ GIA 2" at bounding box center [153, 241] width 129 height 15
type input "0968166300"
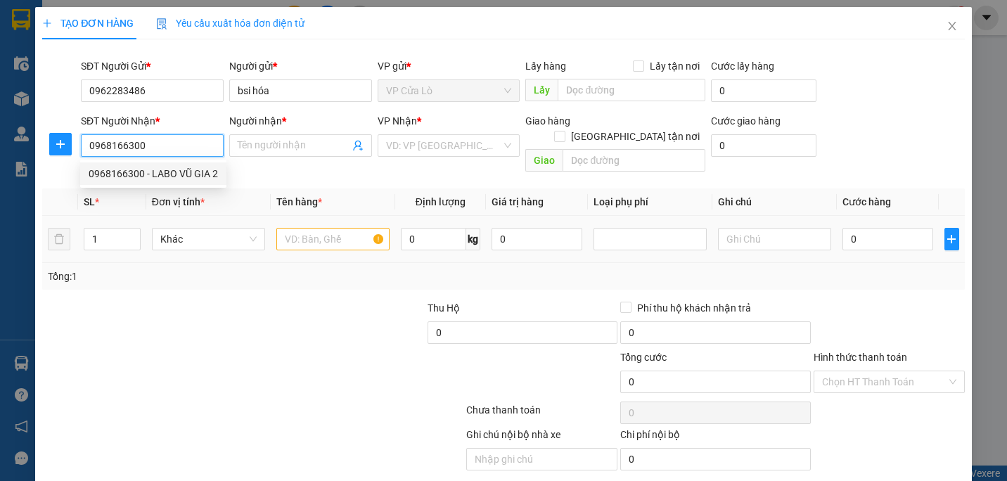
type input "LABO VŨ GIA 2"
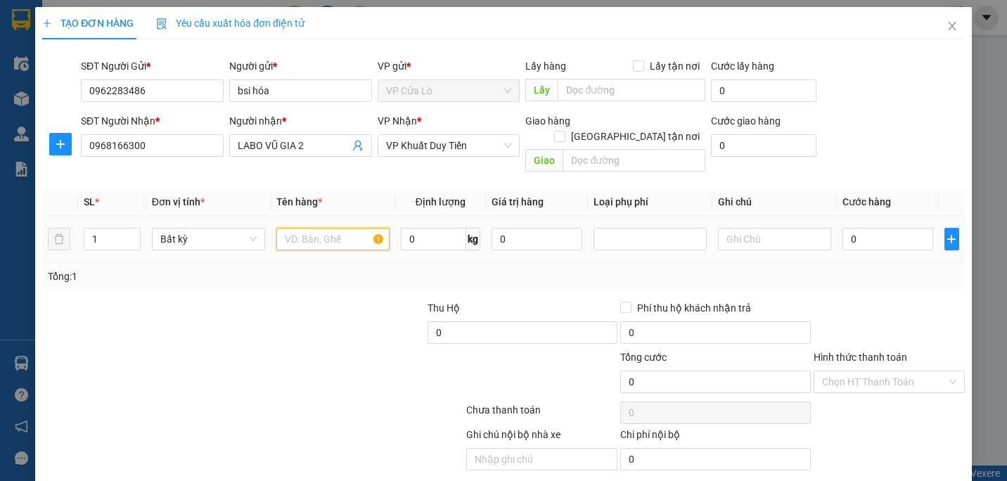
click at [333, 228] on input "text" at bounding box center [332, 239] width 113 height 23
type input "mẫu răng"
click at [295, 302] on div at bounding box center [330, 324] width 193 height 49
type input "1"
type input "30.000"
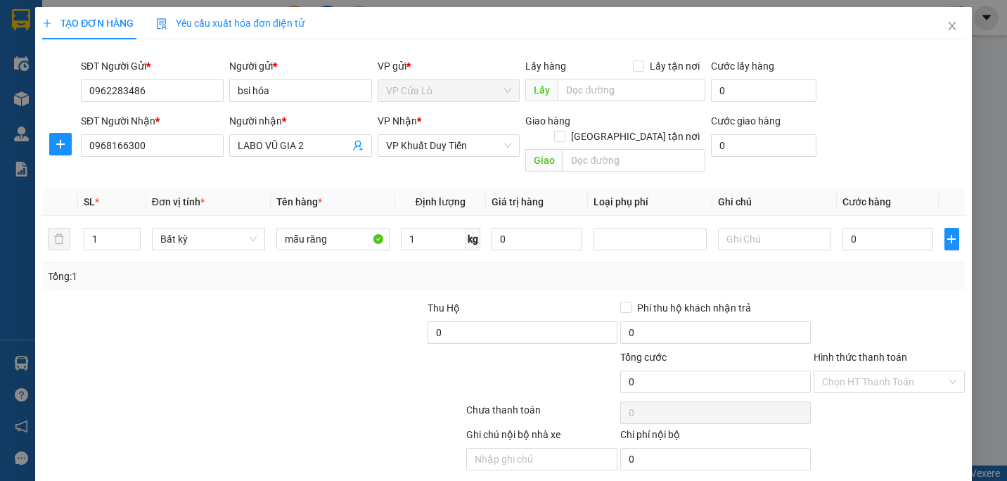
type input "30.000"
click at [888, 371] on input "Hình thức thanh toán" at bounding box center [884, 381] width 124 height 21
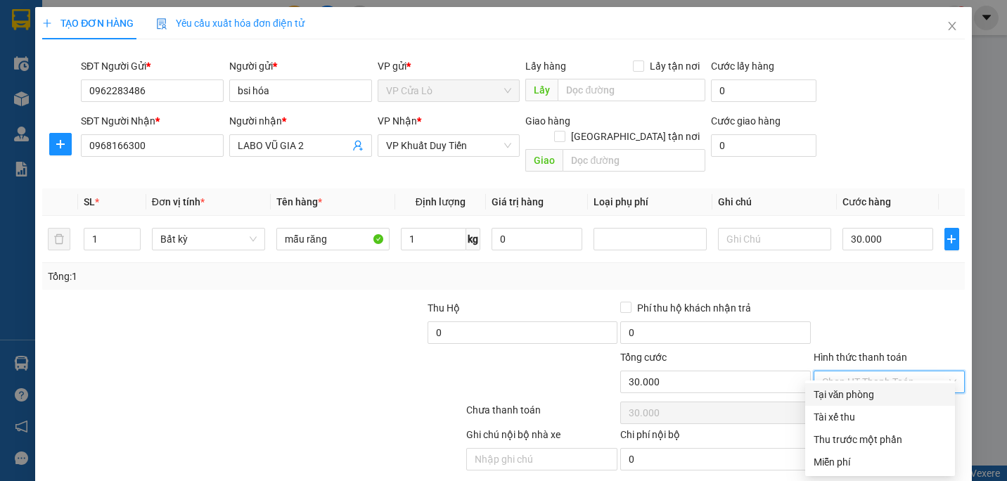
click at [856, 390] on div "Tại văn phòng" at bounding box center [880, 394] width 133 height 15
type input "0"
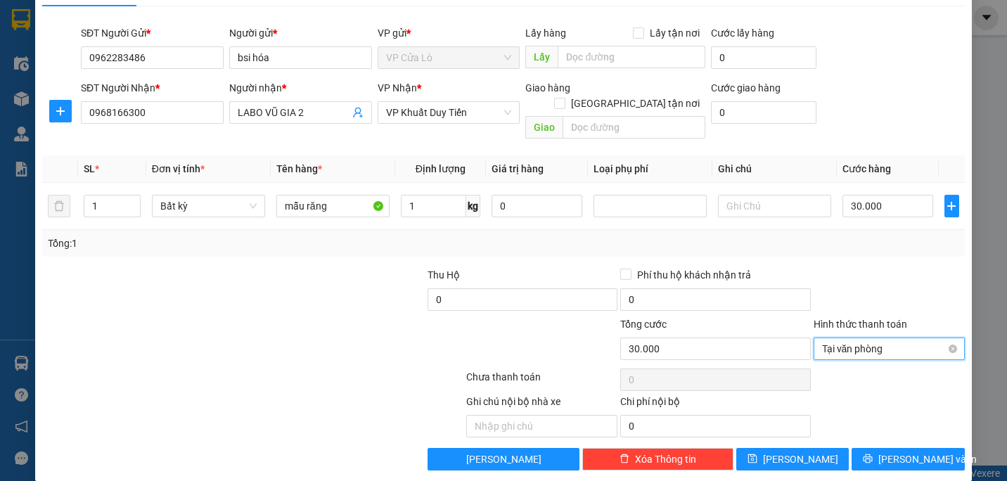
scroll to position [34, 0]
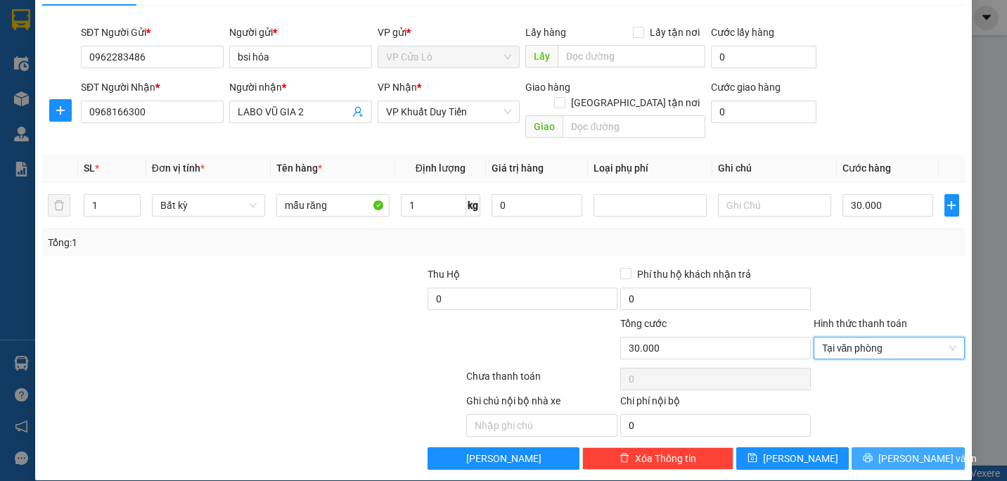
click at [932, 448] on button "[PERSON_NAME] và In" at bounding box center [908, 458] width 113 height 23
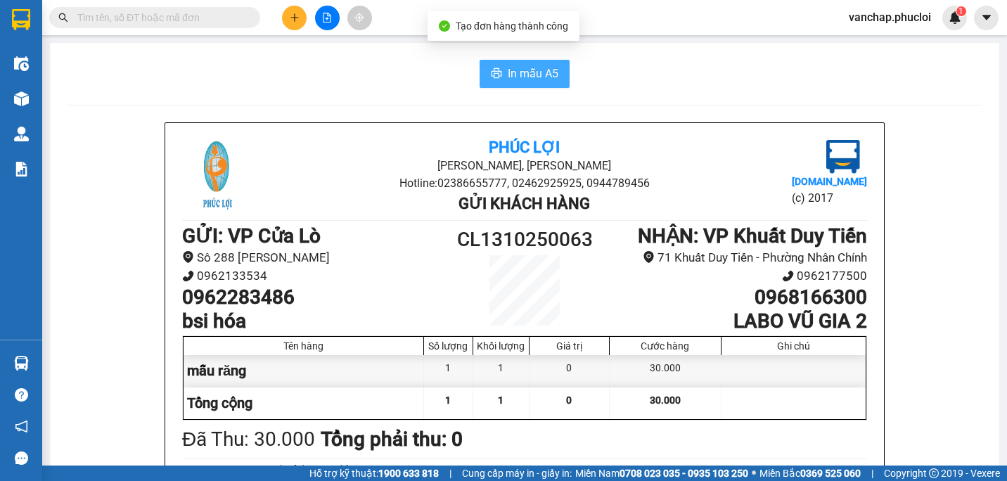
click at [523, 74] on span "In mẫu A5" at bounding box center [533, 74] width 51 height 18
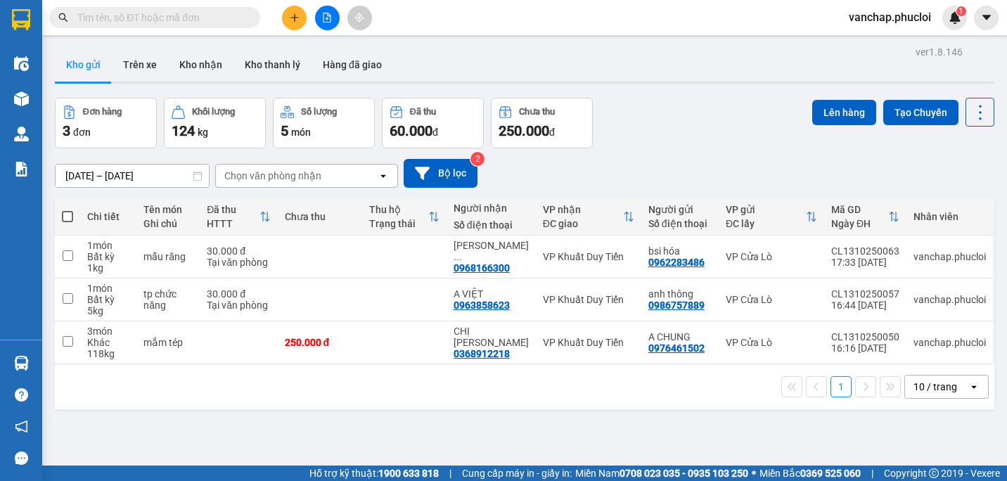
click at [148, 411] on div "ver 1.8.146 Kho gửi Trên xe Kho nhận Kho thanh [PERSON_NAME] đã giao Đơn hàng 3…" at bounding box center [524, 282] width 951 height 481
